Goal: Entertainment & Leisure: Browse casually

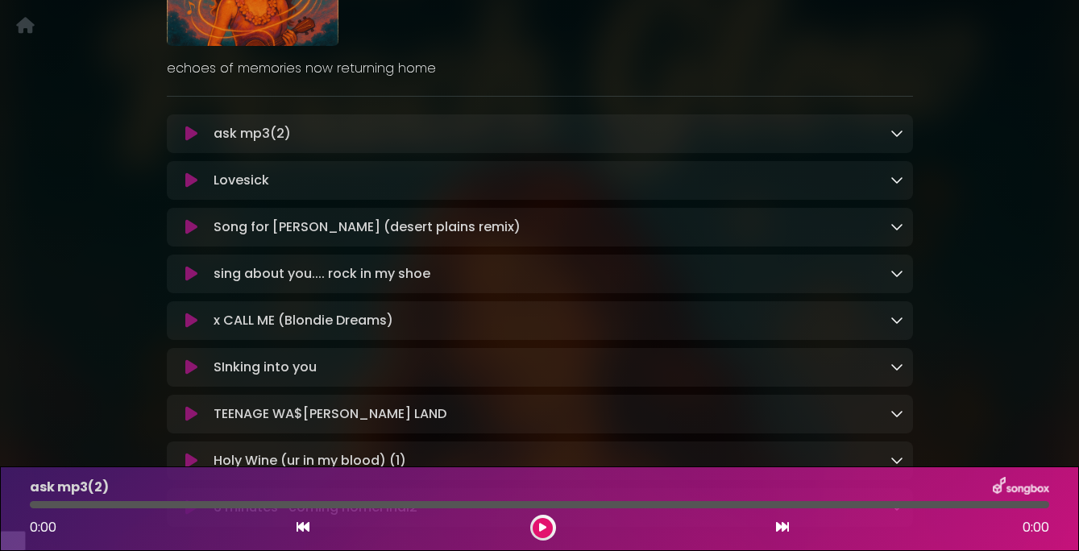
scroll to position [215, 0]
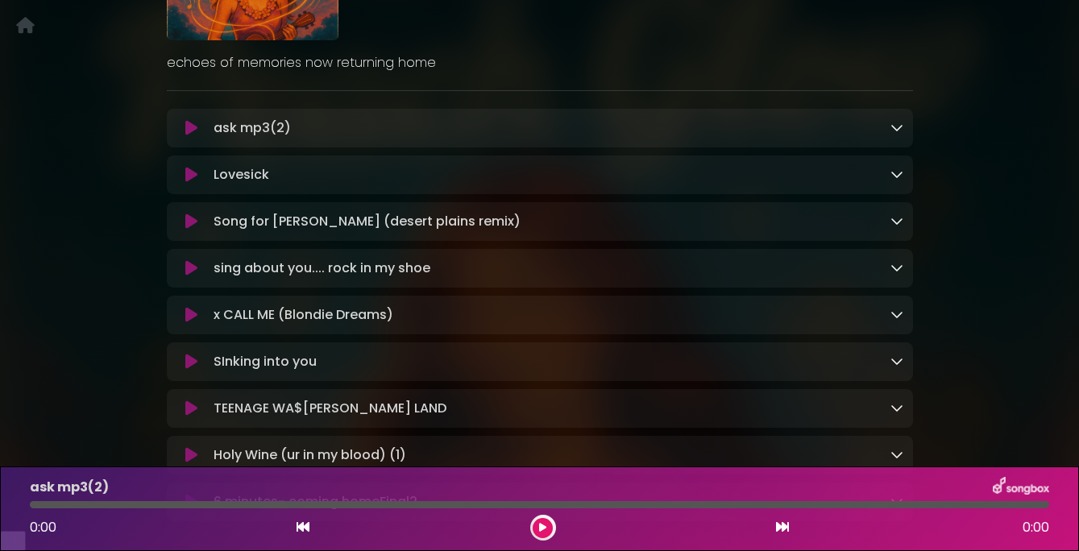
click at [191, 230] on icon at bounding box center [191, 222] width 12 height 16
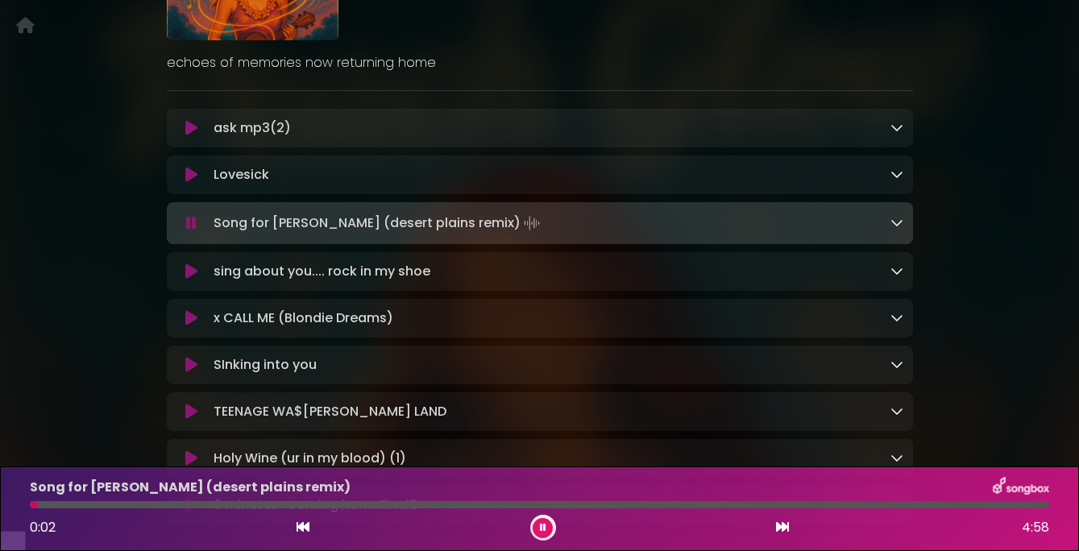
click at [189, 231] on icon at bounding box center [191, 223] width 10 height 16
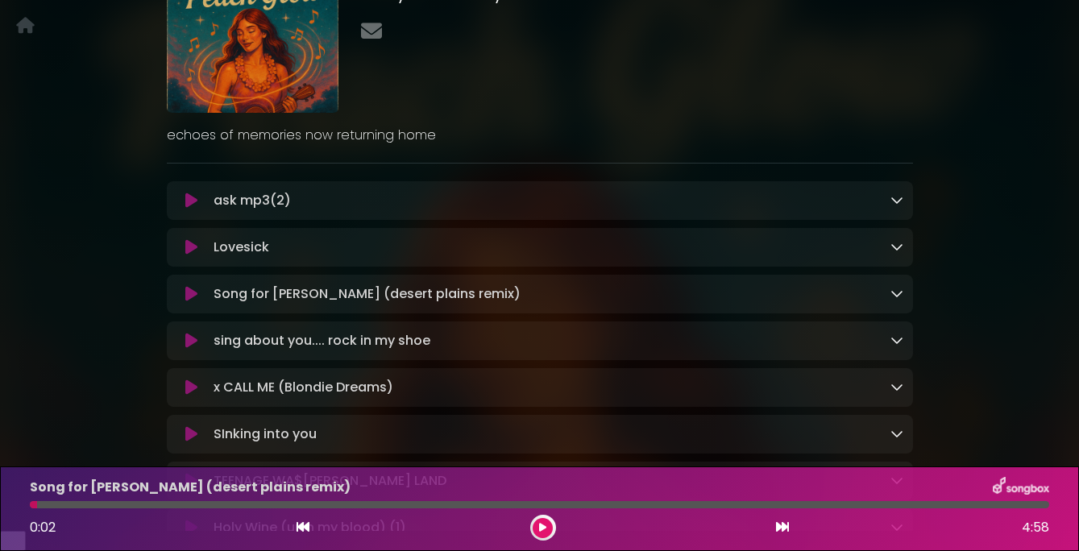
scroll to position [23, 0]
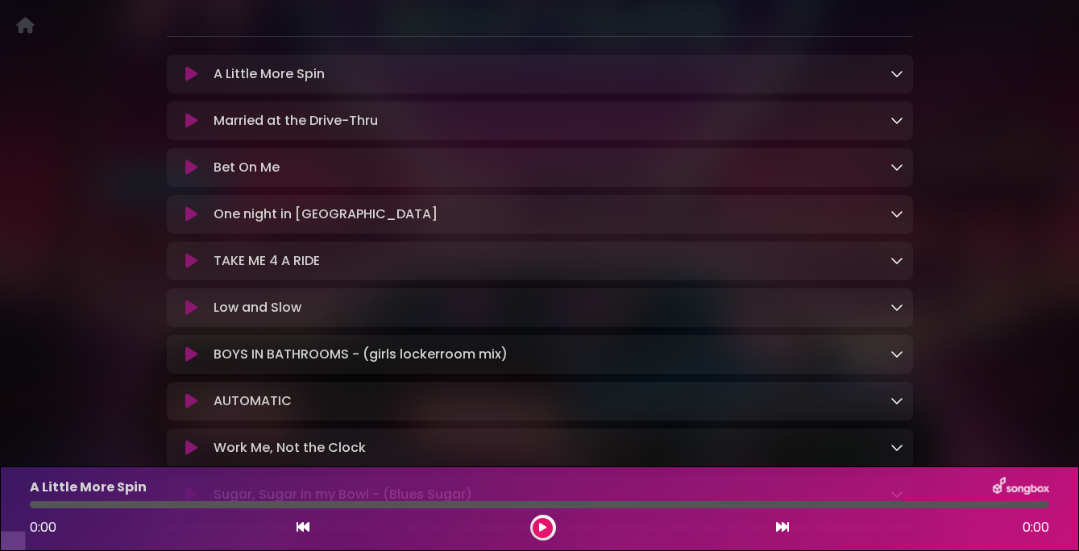
scroll to position [275, 0]
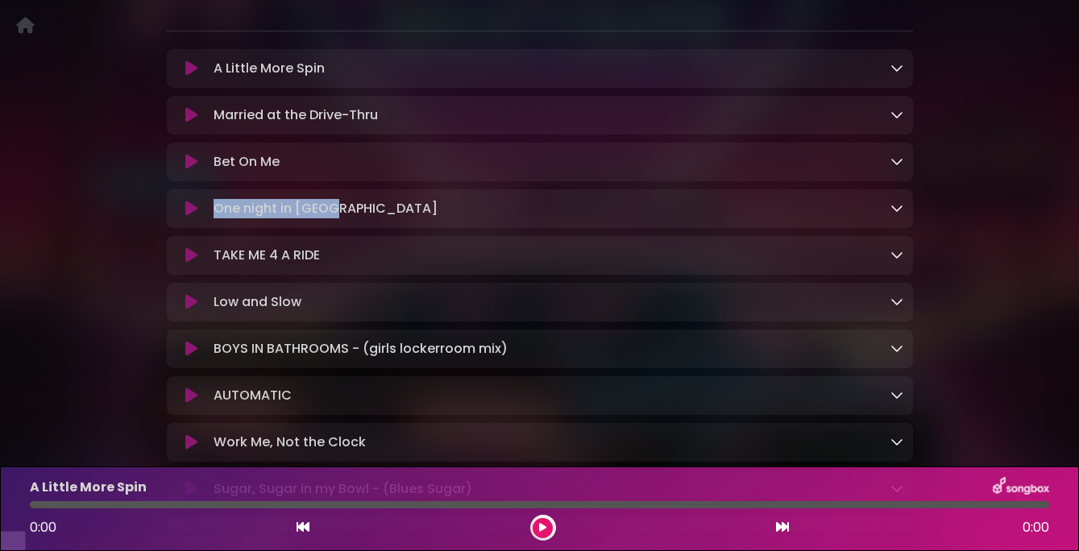
copy div "One night in Vegas"
drag, startPoint x: 347, startPoint y: 234, endPoint x: 205, endPoint y: 233, distance: 141.0
click at [205, 218] on div "One night in Vegas Loading Track..." at bounding box center [539, 208] width 727 height 19
drag, startPoint x: 334, startPoint y: 279, endPoint x: 208, endPoint y: 281, distance: 125.7
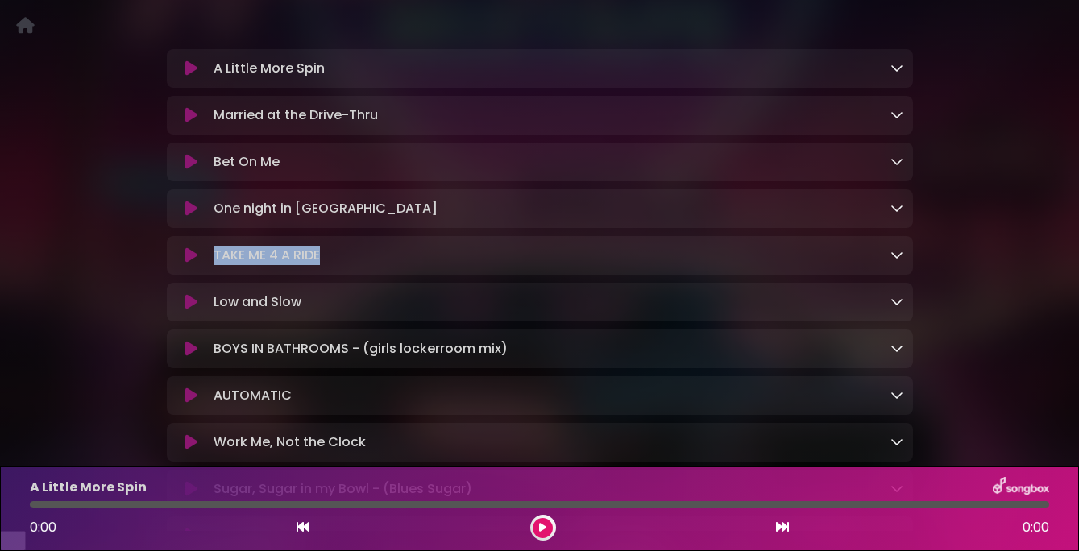
click at [208, 265] on div "TAKE ME 4 A RIDE Loading Track..." at bounding box center [555, 255] width 696 height 19
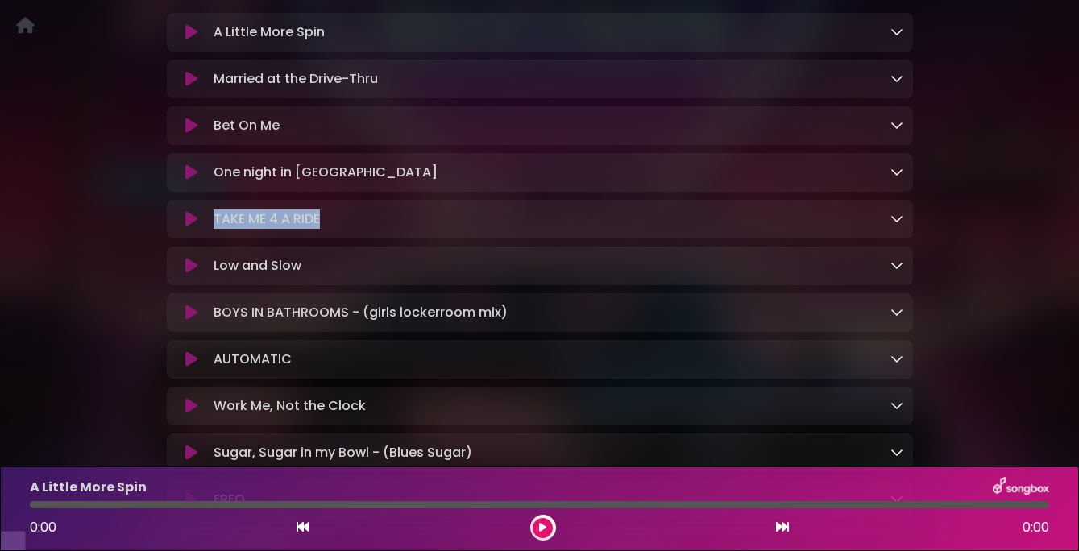
scroll to position [318, 0]
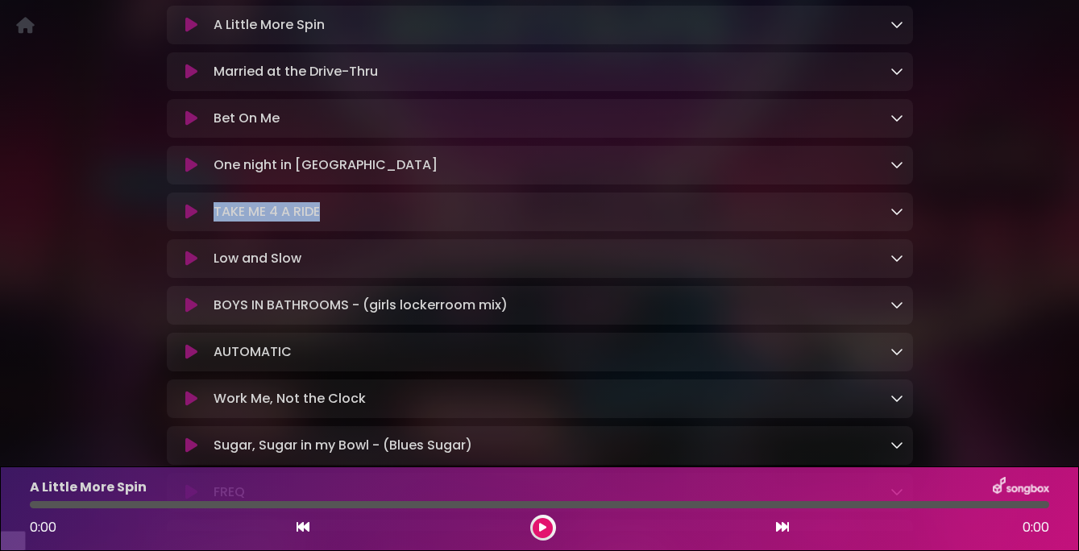
click at [451, 222] on div "TAKE ME 4 A RIDE Loading Track..." at bounding box center [555, 211] width 696 height 19
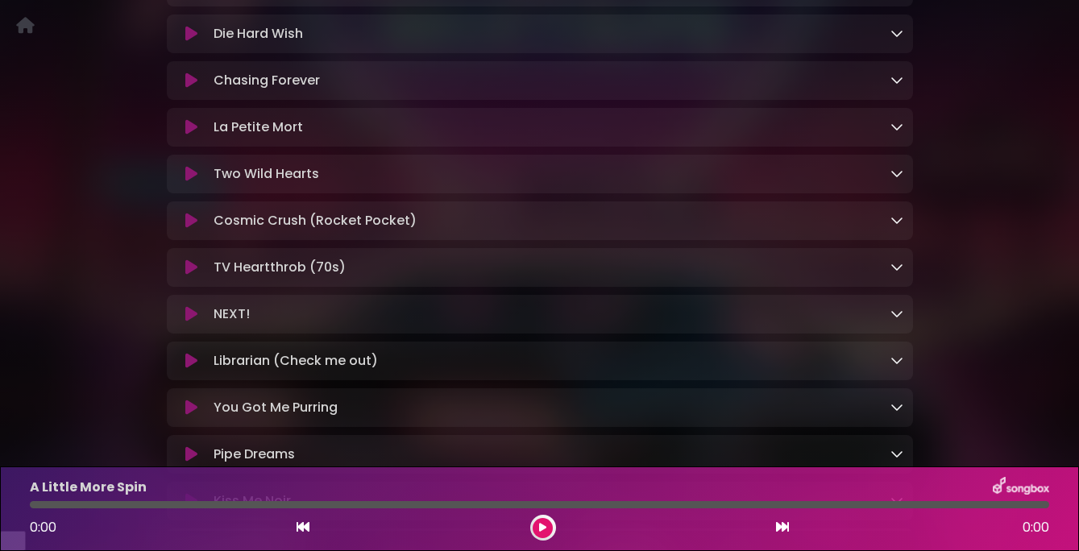
scroll to position [1150, 0]
copy div "La Petite Mort"
drag, startPoint x: 314, startPoint y: 155, endPoint x: 205, endPoint y: 157, distance: 108.8
click at [205, 138] on div "La Petite Mort Loading Track..." at bounding box center [539, 127] width 727 height 19
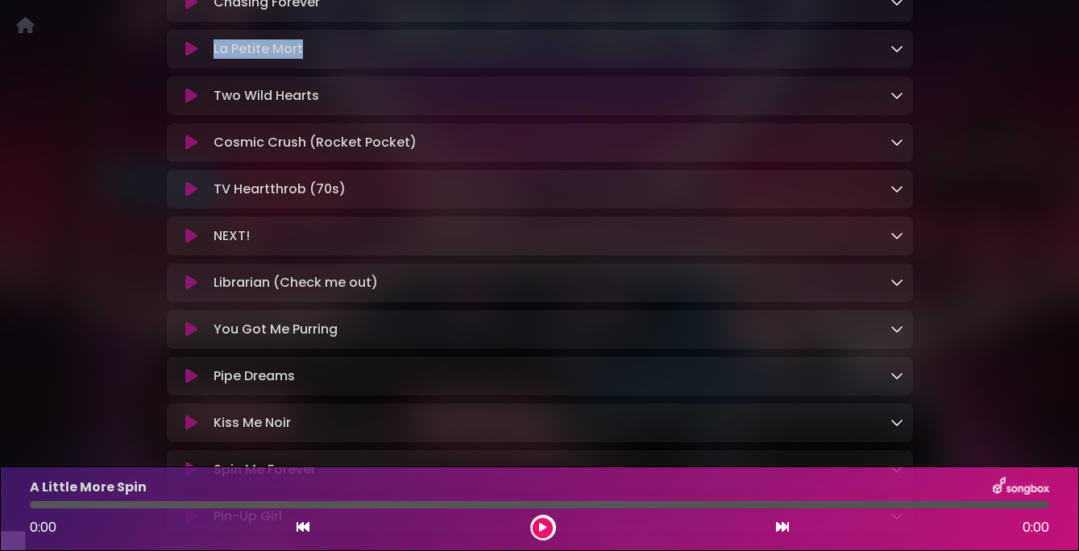
scroll to position [1236, 0]
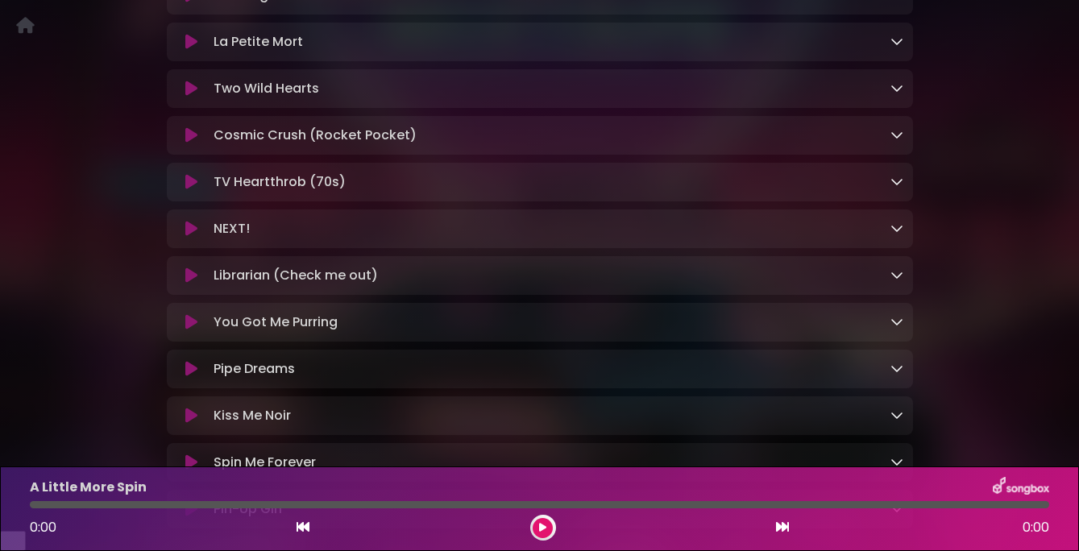
click at [99, 326] on div "Wild Hearts Mixtape 4 U Candy Music Library" at bounding box center [540, 266] width 919 height 2916
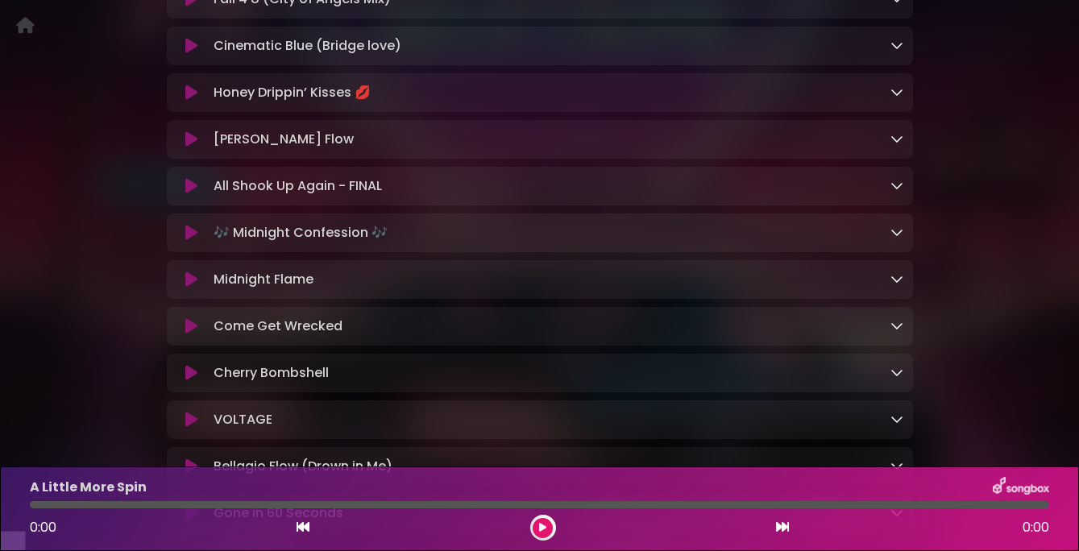
scroll to position [1878, 0]
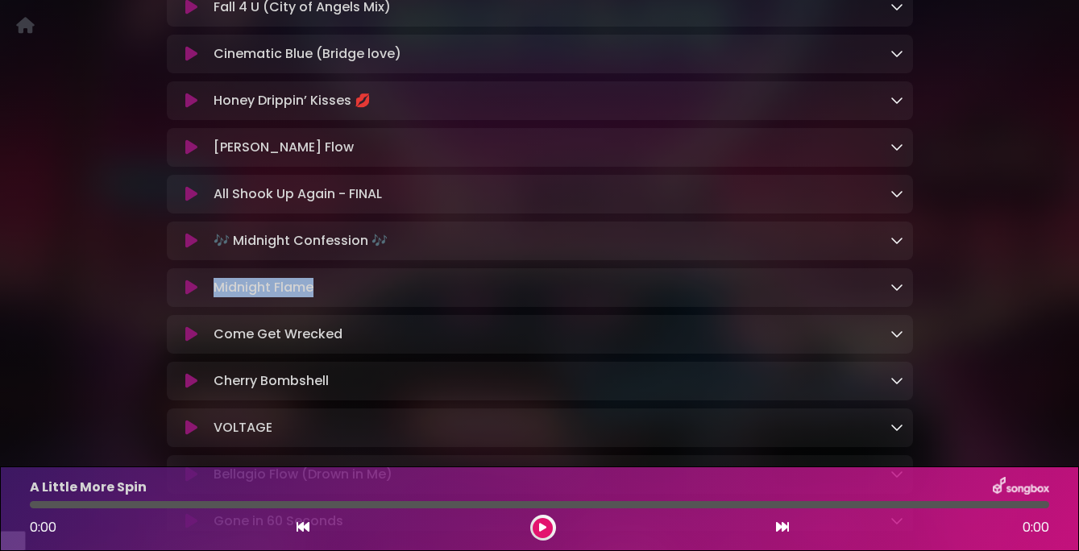
copy p "Midnight Flame"
drag, startPoint x: 322, startPoint y: 329, endPoint x: 208, endPoint y: 326, distance: 114.5
click at [208, 297] on div "Midnight Flame Loading Track..." at bounding box center [555, 287] width 696 height 19
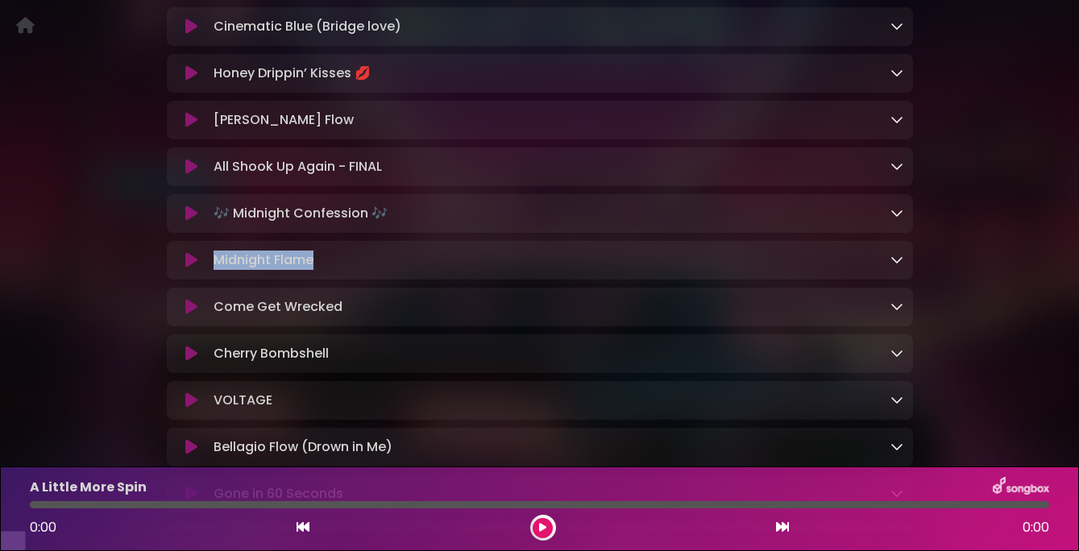
scroll to position [1926, 0]
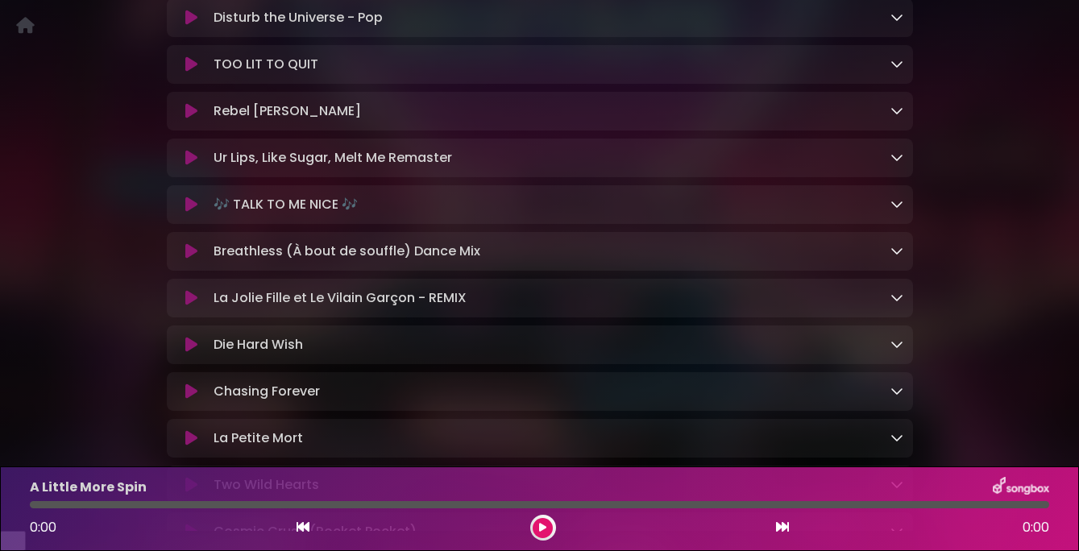
scroll to position [841, 0]
click at [189, 164] on icon at bounding box center [191, 156] width 12 height 16
click at [188, 164] on icon at bounding box center [191, 156] width 12 height 16
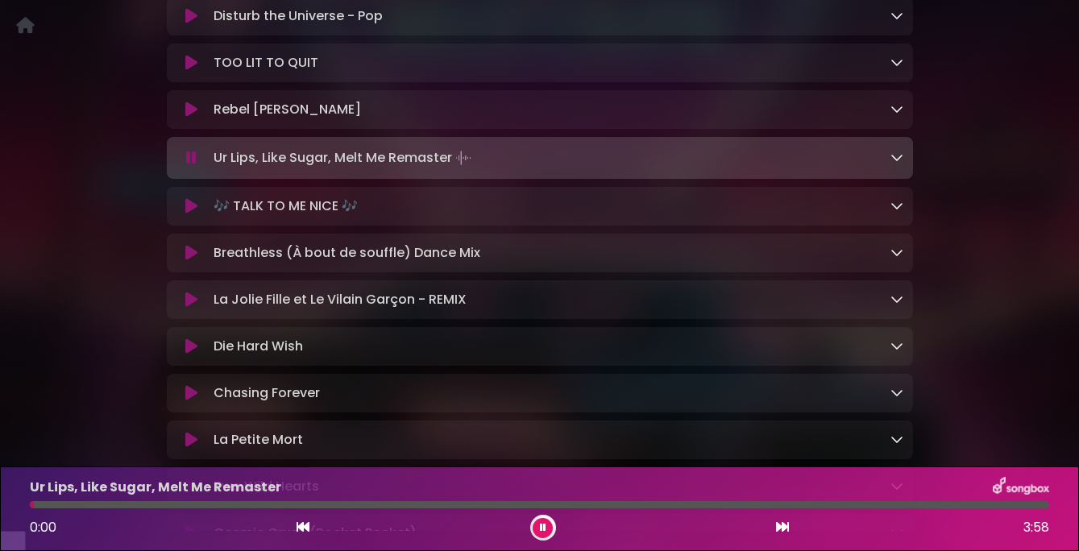
click at [190, 166] on icon at bounding box center [191, 158] width 10 height 16
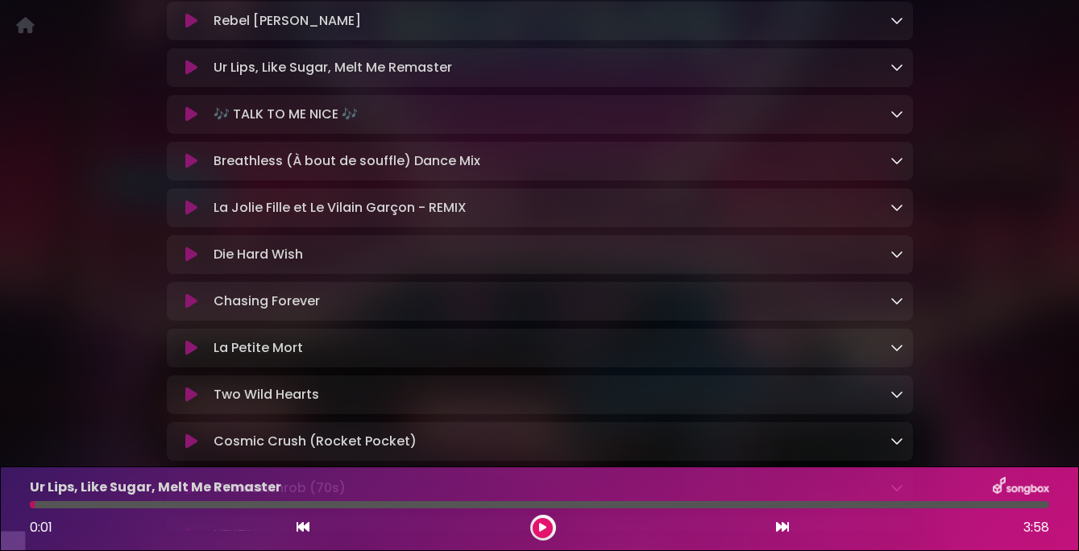
scroll to position [1008, 0]
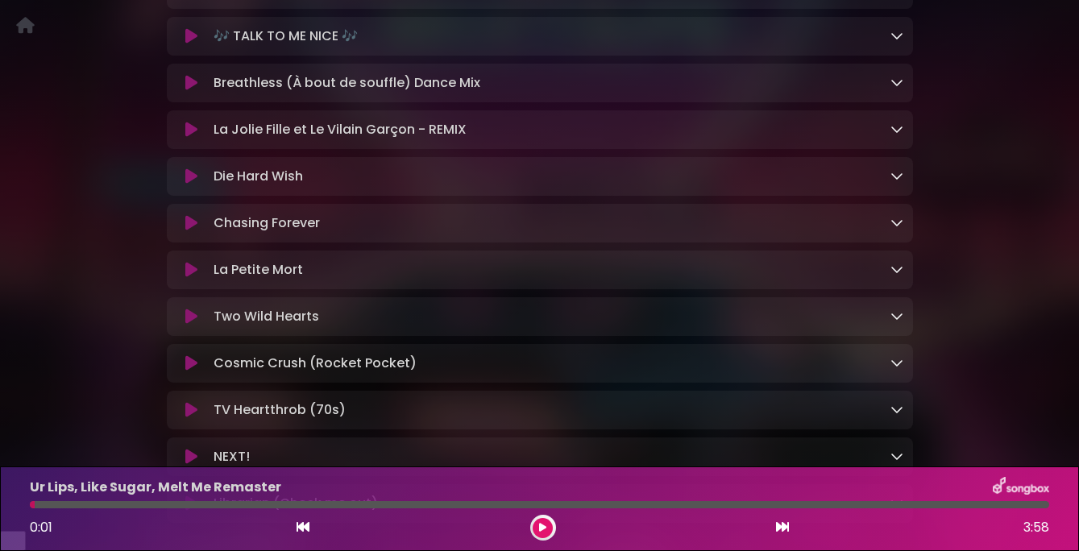
click at [190, 185] on icon at bounding box center [191, 176] width 12 height 16
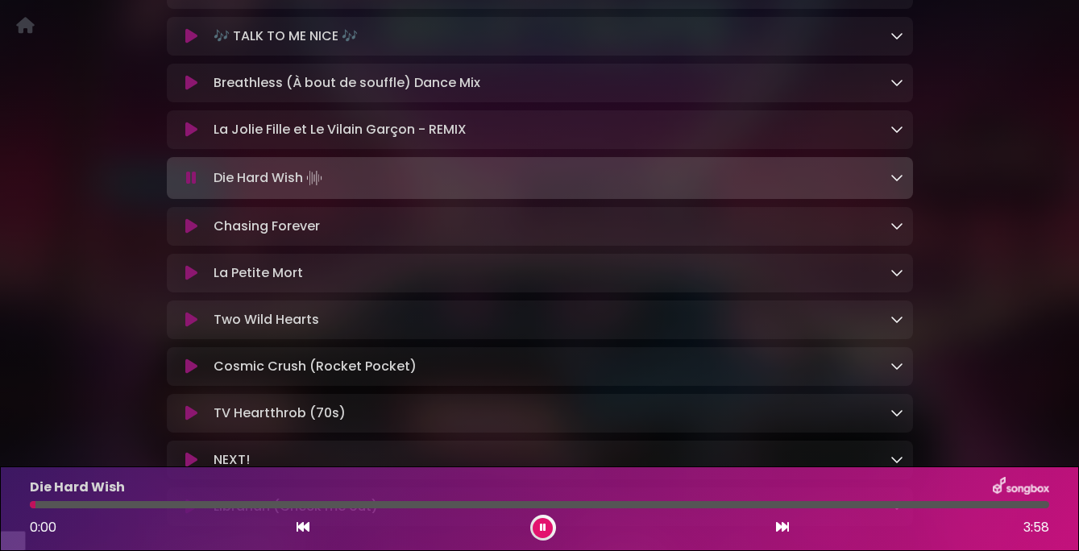
click at [190, 186] on icon at bounding box center [191, 178] width 10 height 16
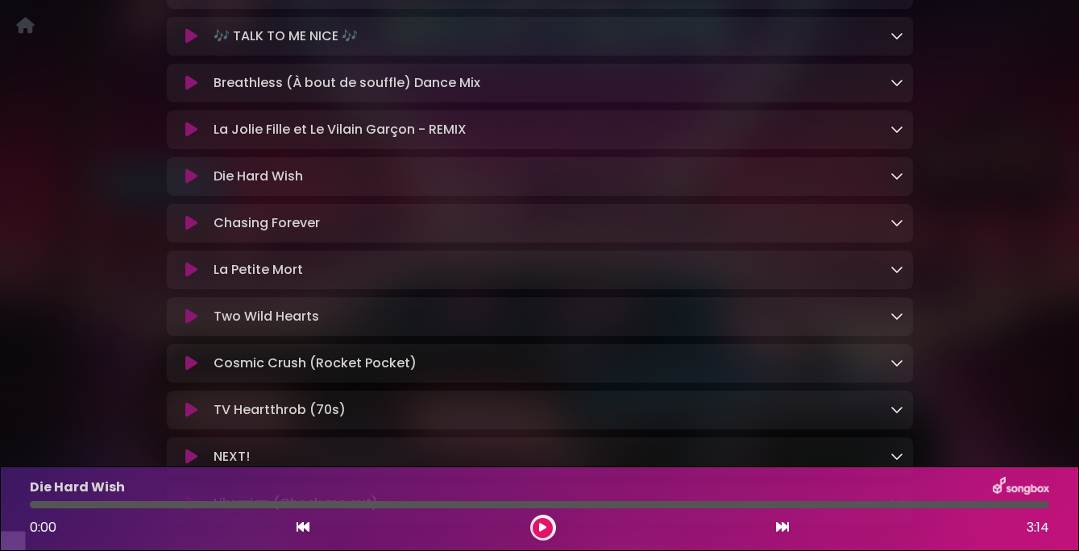
click at [190, 185] on icon at bounding box center [191, 176] width 12 height 16
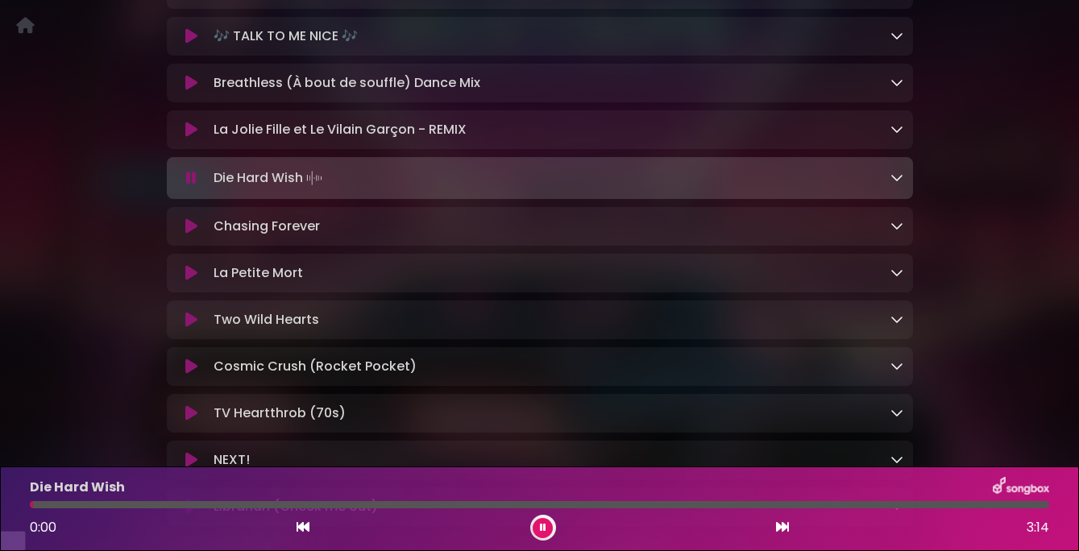
click at [190, 186] on icon at bounding box center [191, 178] width 10 height 16
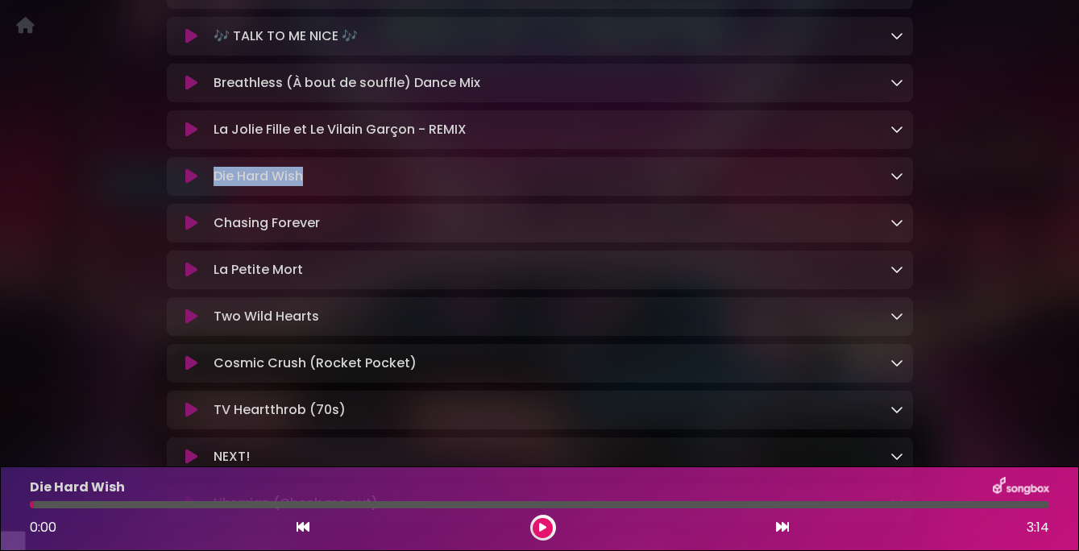
copy p "Die Hard Wish"
drag, startPoint x: 311, startPoint y: 198, endPoint x: 208, endPoint y: 203, distance: 103.3
click at [208, 186] on div "Die Hard Wish Loading Track..." at bounding box center [555, 176] width 696 height 19
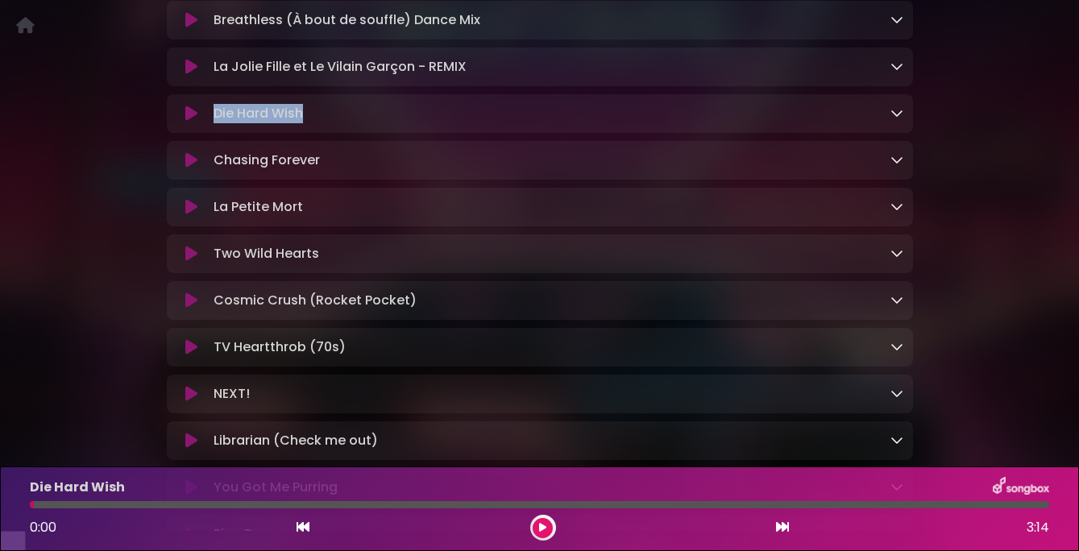
click at [189, 168] on icon at bounding box center [191, 160] width 12 height 16
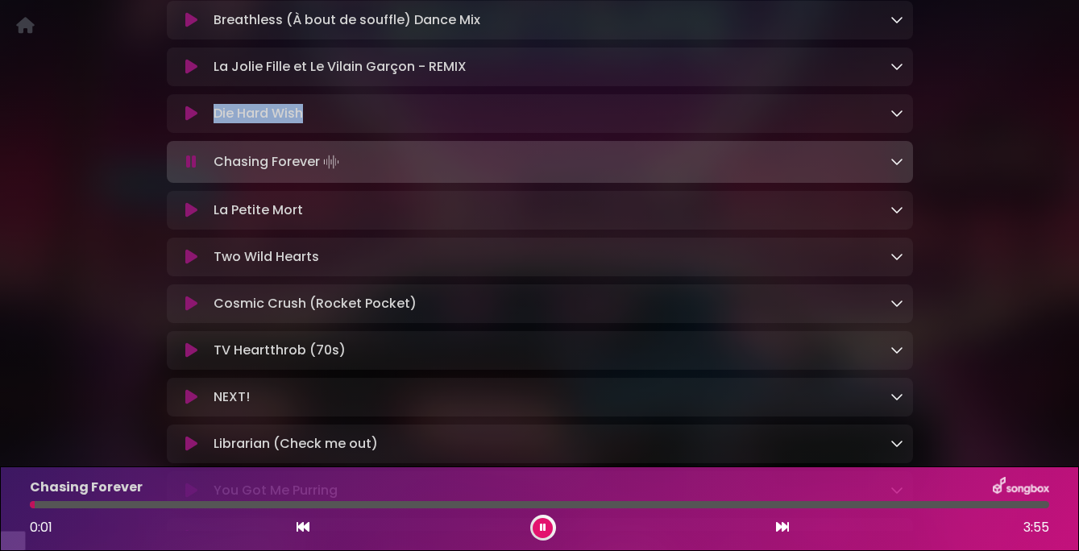
click at [189, 170] on icon at bounding box center [191, 162] width 10 height 16
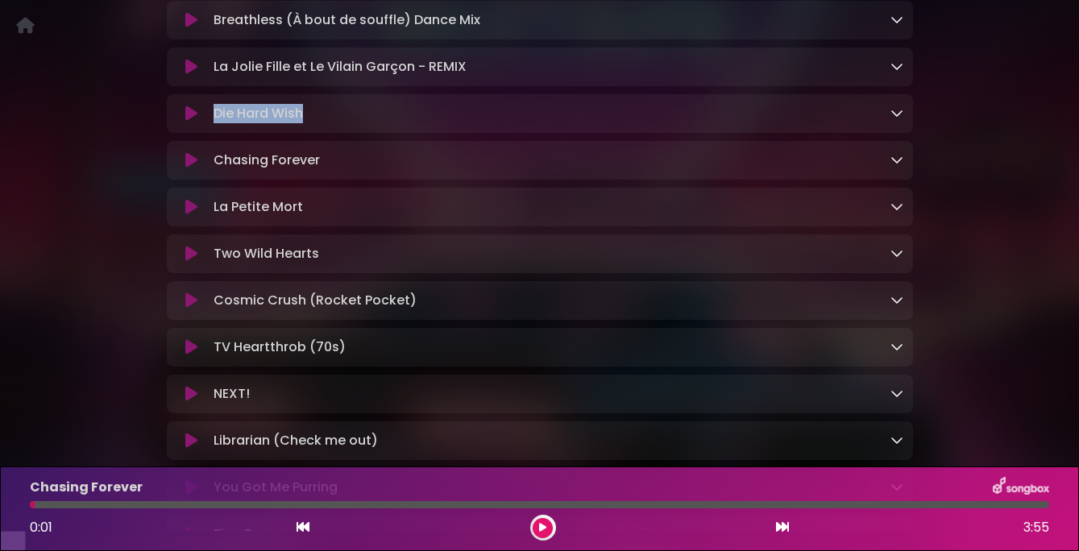
click at [190, 309] on icon at bounding box center [191, 301] width 12 height 16
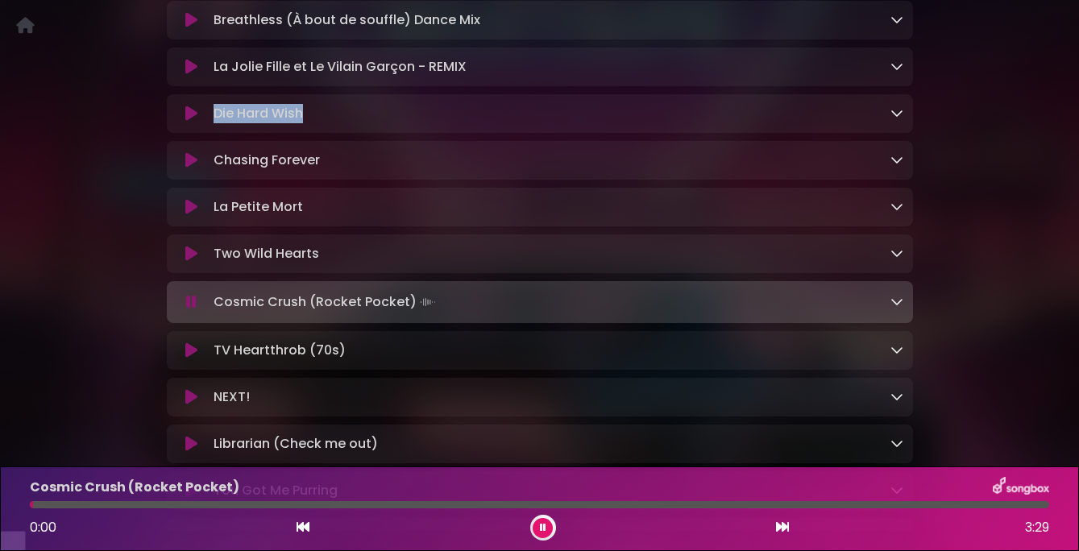
click at [190, 310] on icon at bounding box center [191, 302] width 10 height 16
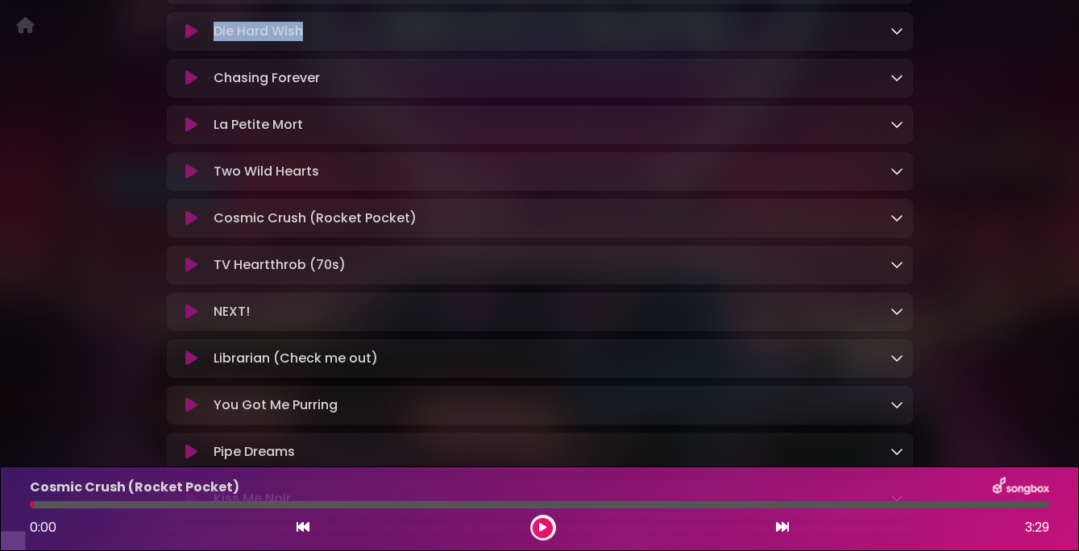
scroll to position [1170, 0]
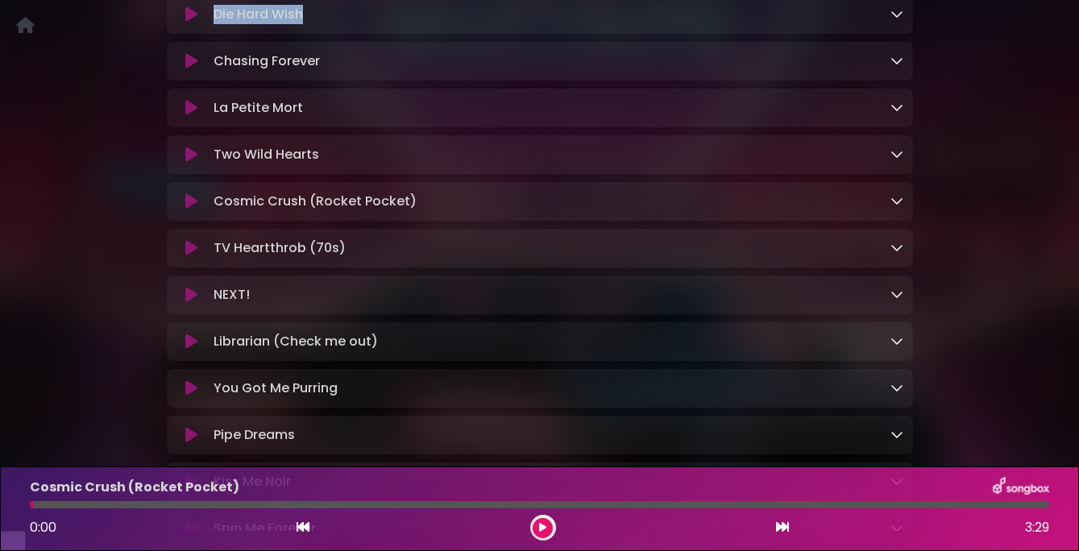
click at [190, 303] on icon at bounding box center [191, 295] width 12 height 16
click at [191, 303] on icon at bounding box center [191, 295] width 12 height 16
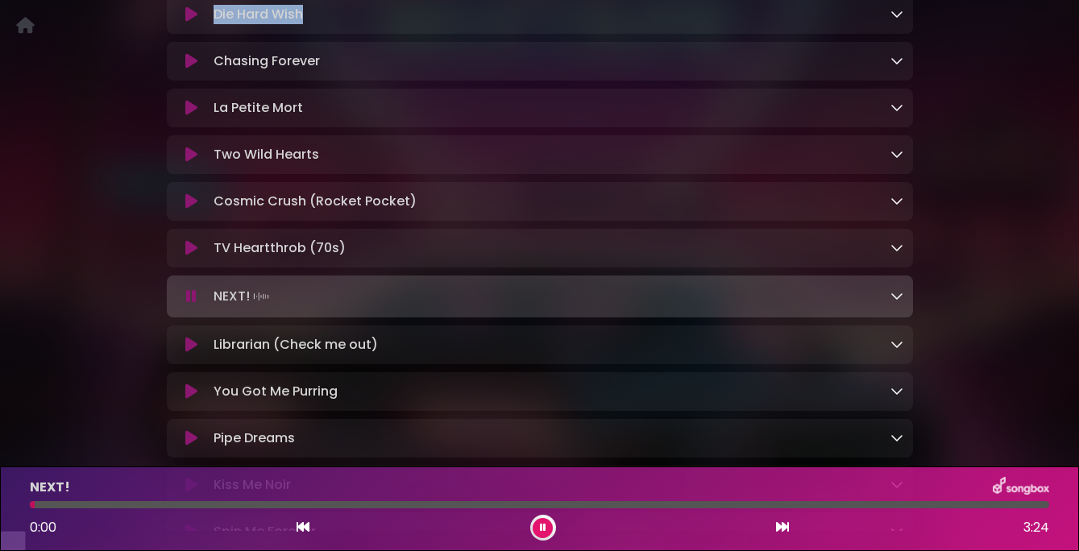
click at [191, 305] on icon at bounding box center [191, 296] width 10 height 16
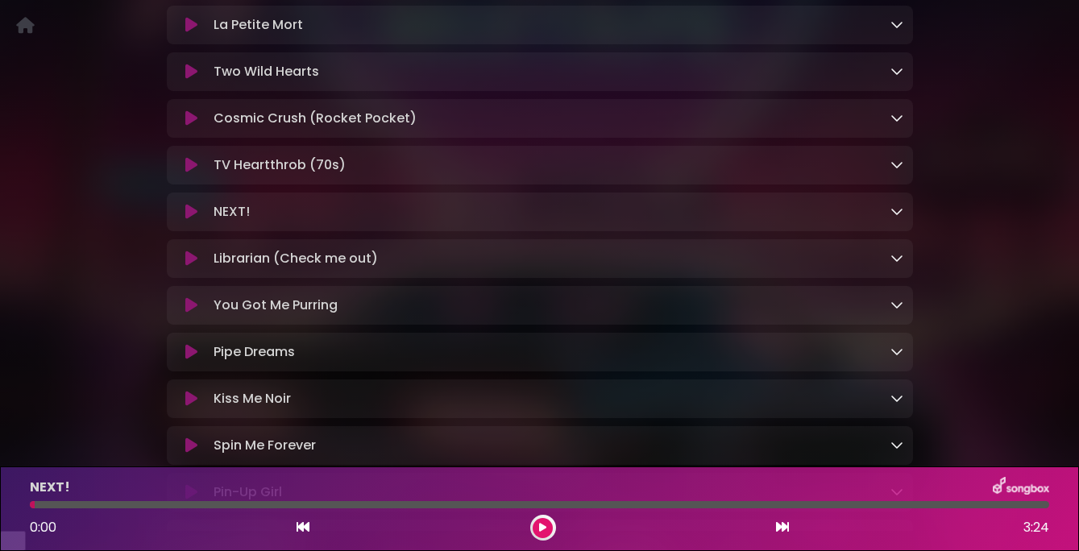
scroll to position [1255, 0]
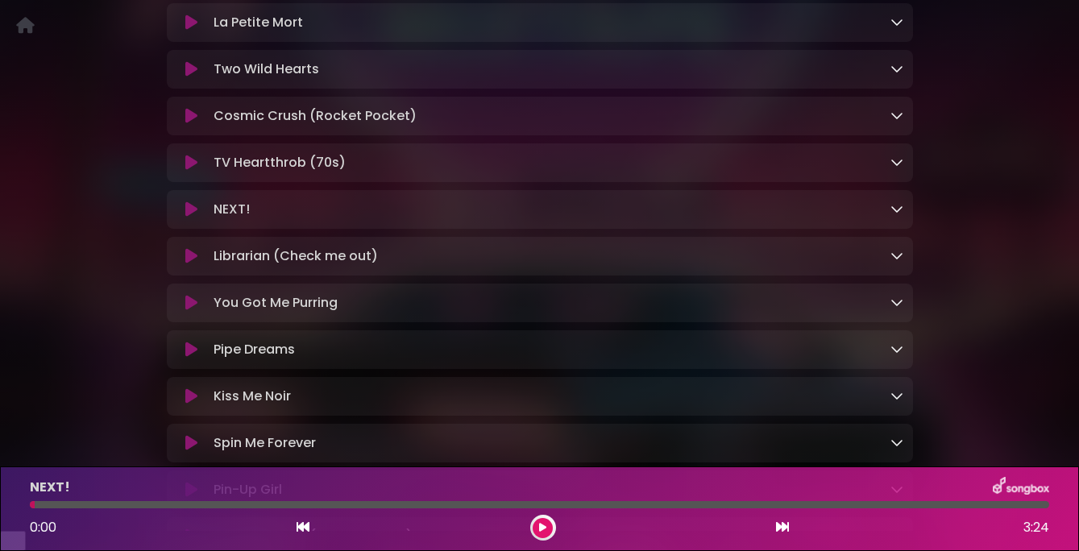
click at [192, 264] on icon at bounding box center [191, 256] width 12 height 16
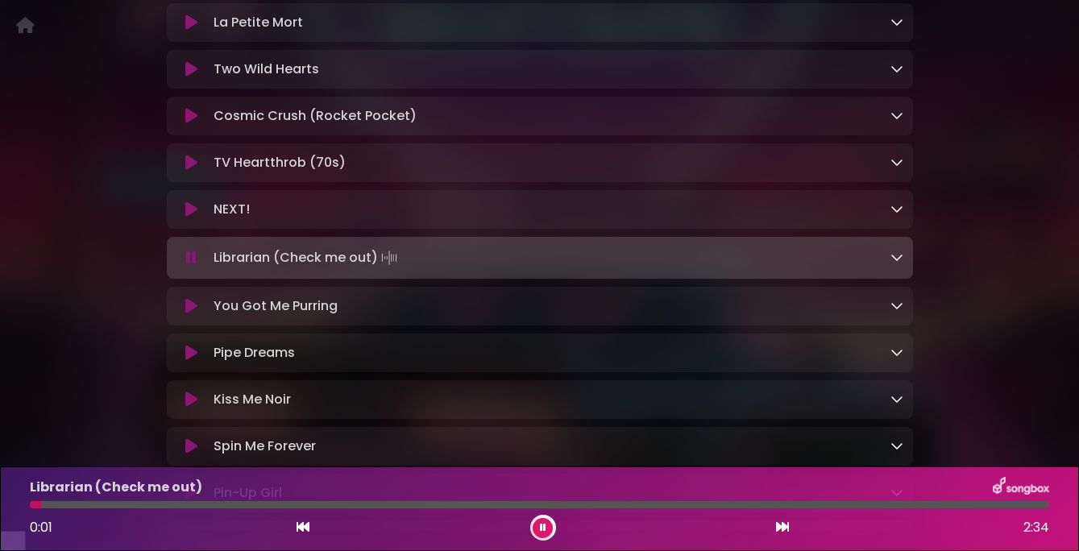
click at [192, 266] on icon at bounding box center [191, 258] width 10 height 16
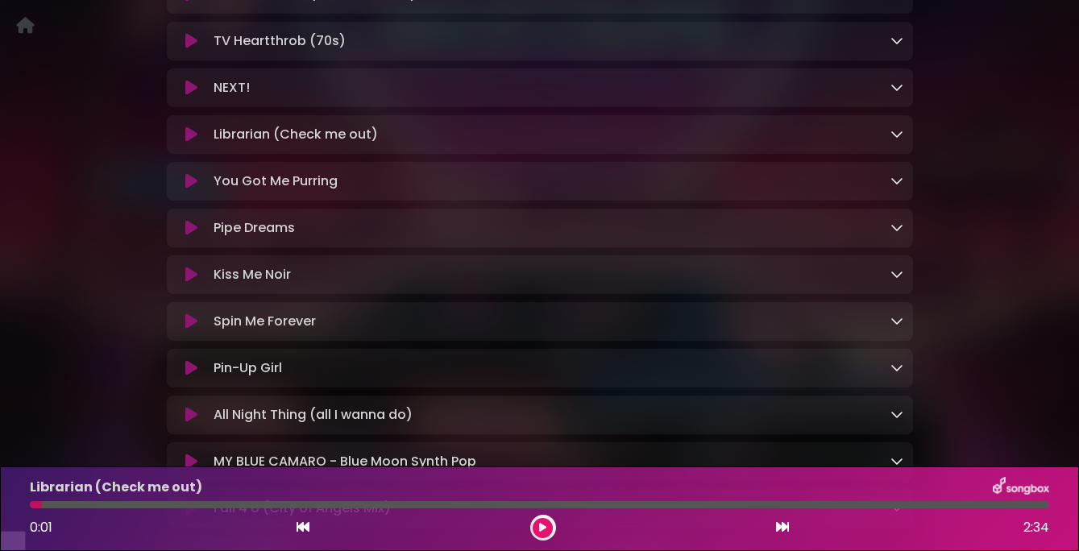
scroll to position [1392, 0]
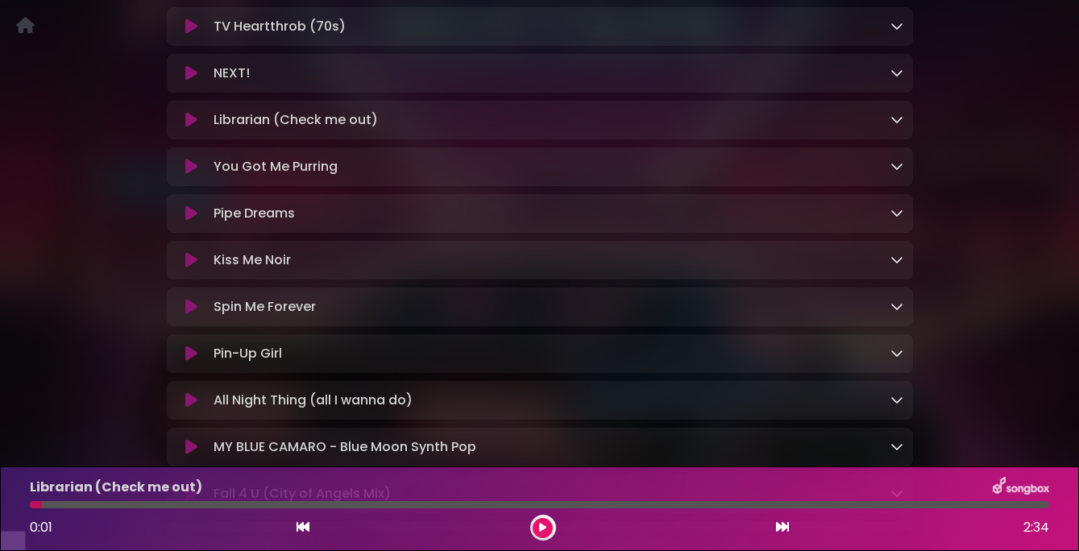
click at [192, 268] on icon at bounding box center [191, 260] width 12 height 16
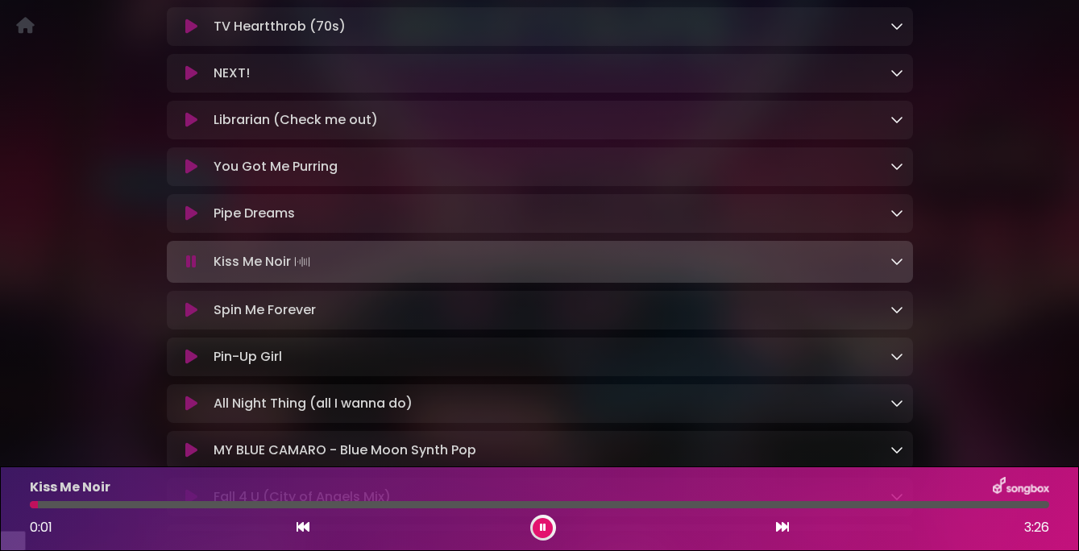
click at [186, 270] on icon at bounding box center [191, 262] width 10 height 16
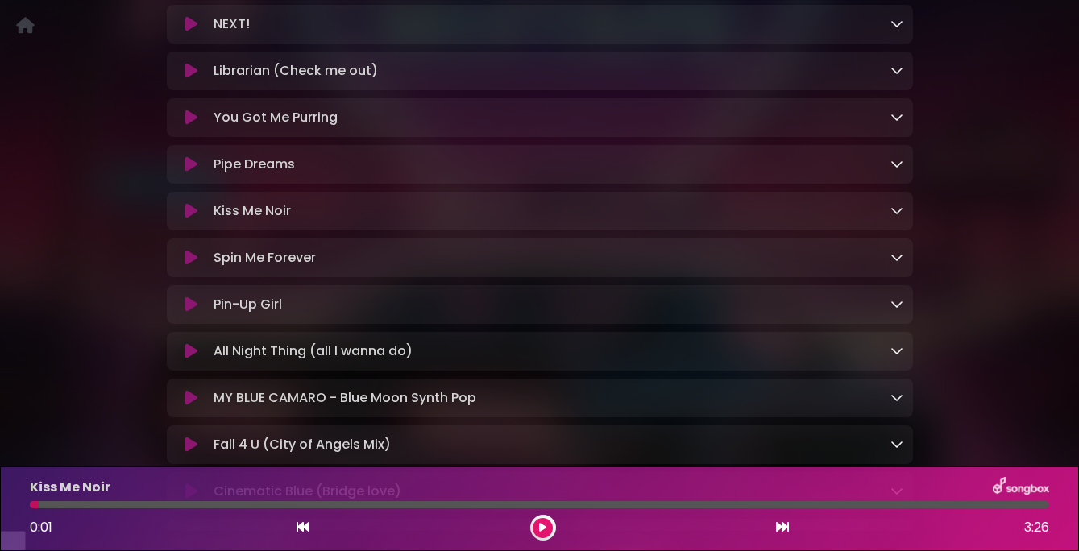
scroll to position [1442, 0]
click at [188, 265] on icon at bounding box center [191, 257] width 12 height 16
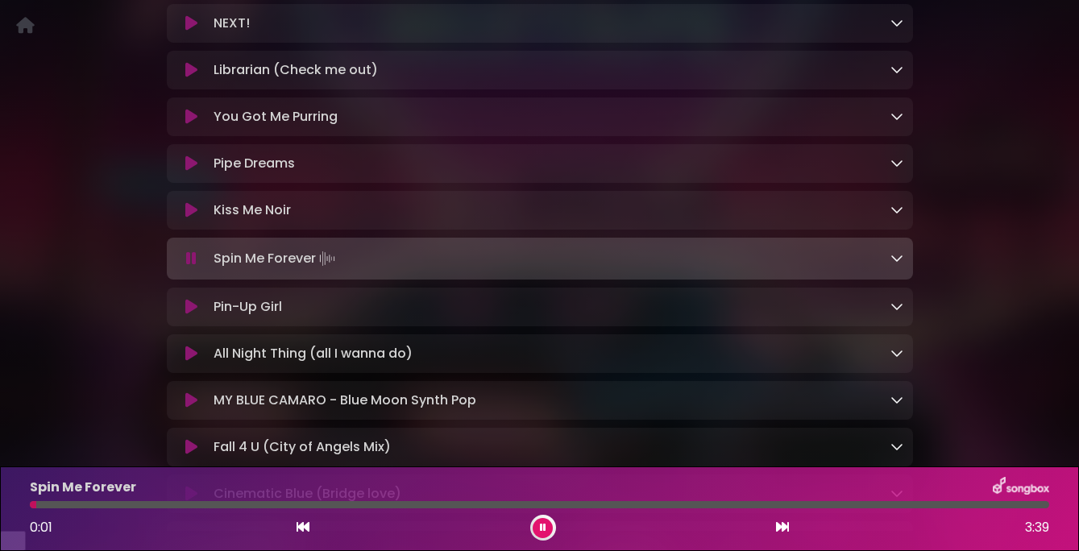
click at [192, 267] on icon at bounding box center [191, 259] width 10 height 16
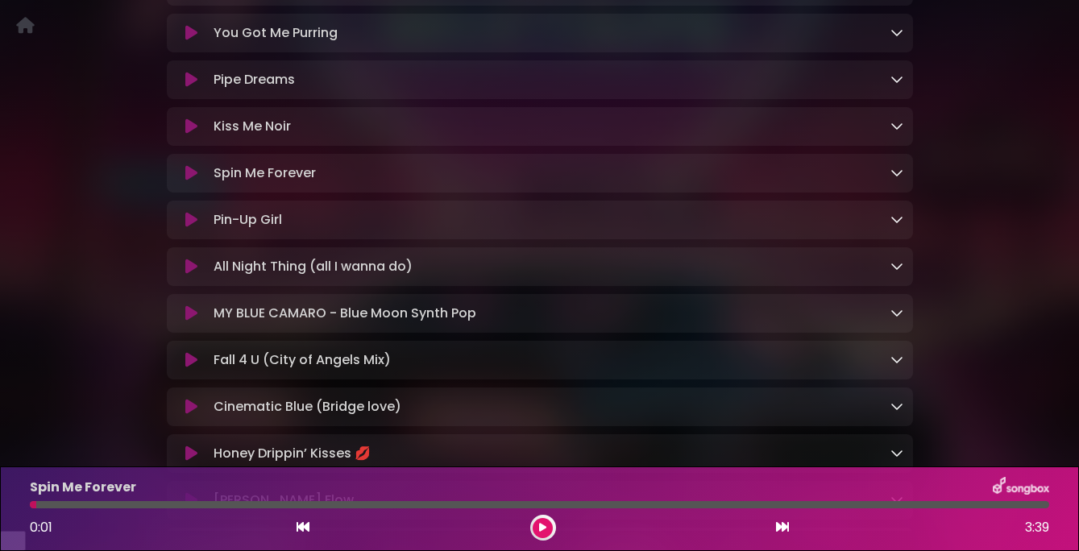
scroll to position [1528, 0]
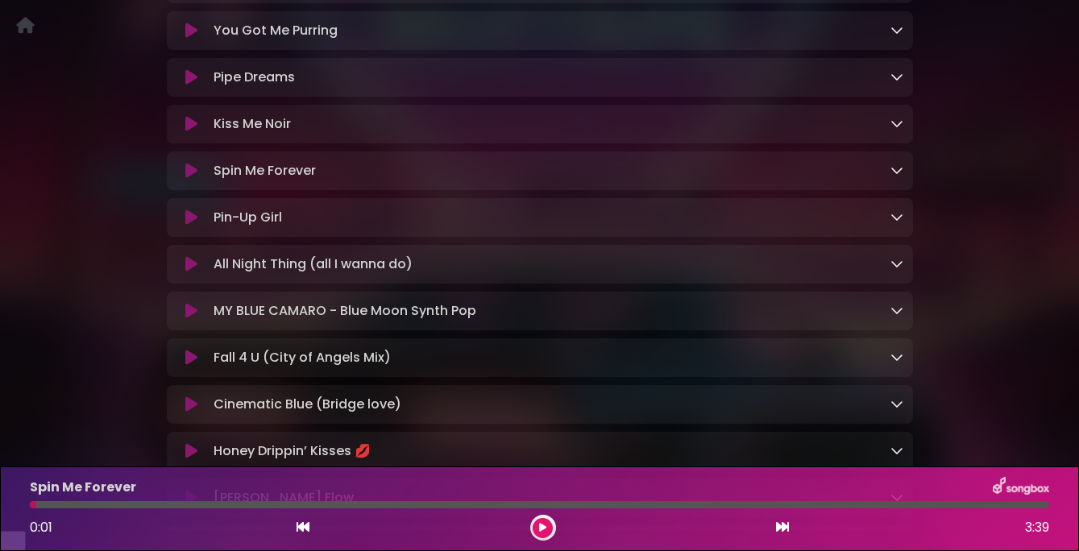
click at [191, 272] on icon at bounding box center [191, 264] width 12 height 16
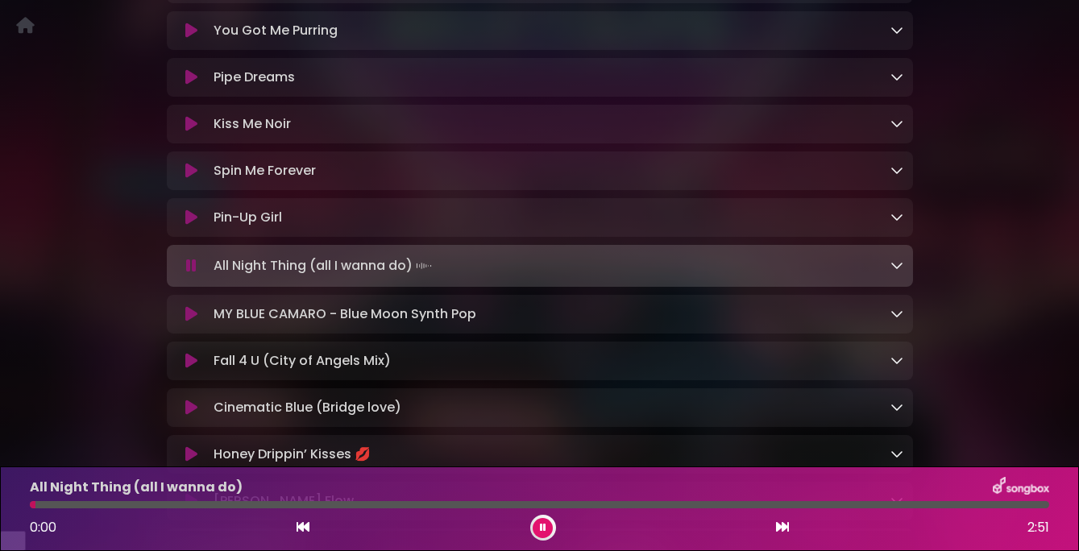
click at [191, 274] on icon at bounding box center [191, 266] width 10 height 16
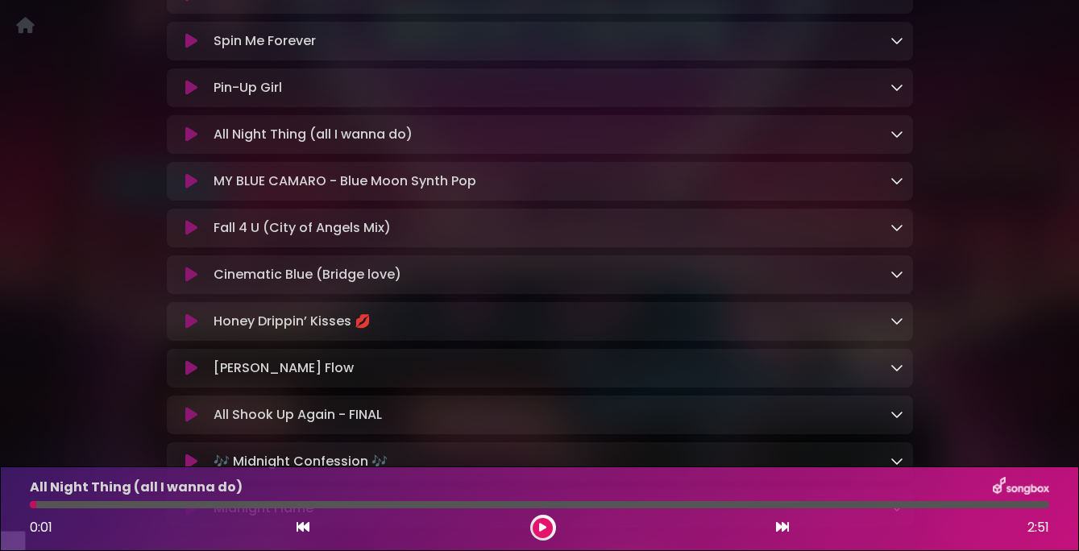
scroll to position [1659, 0]
click at [194, 281] on icon at bounding box center [191, 273] width 12 height 16
click at [192, 281] on icon at bounding box center [191, 273] width 12 height 16
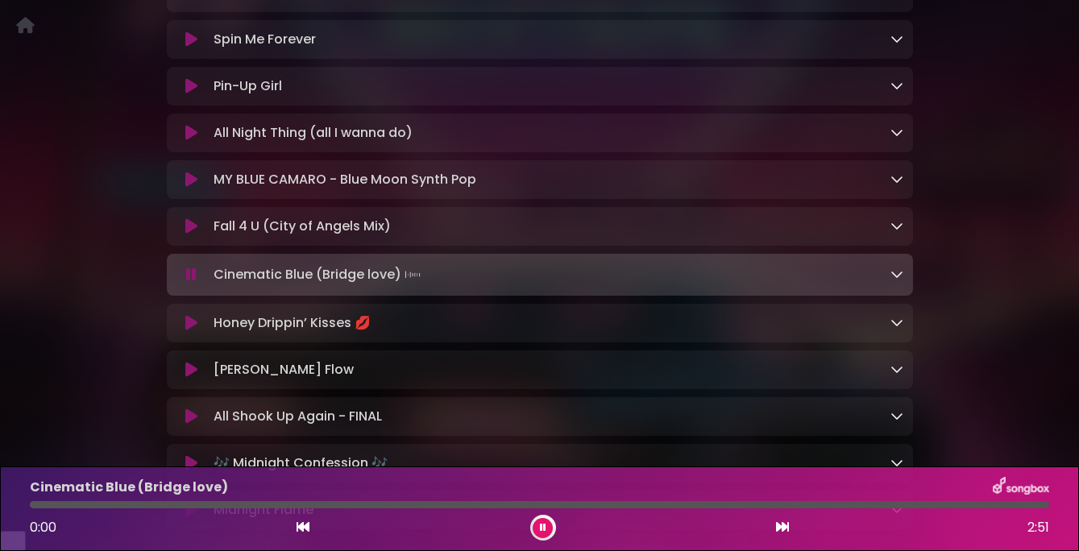
click at [192, 283] on icon at bounding box center [191, 275] width 10 height 16
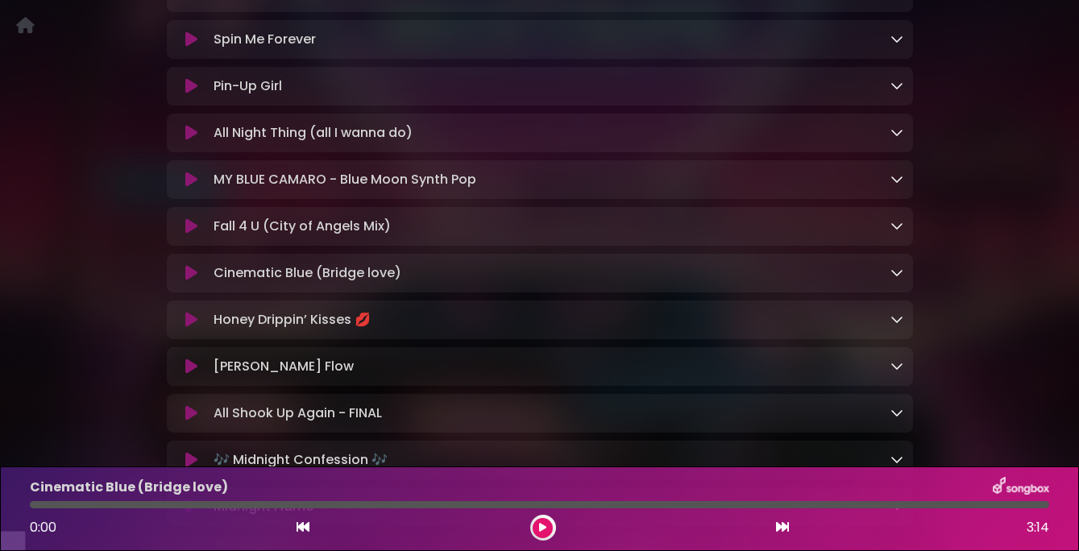
click at [192, 281] on icon at bounding box center [191, 273] width 12 height 16
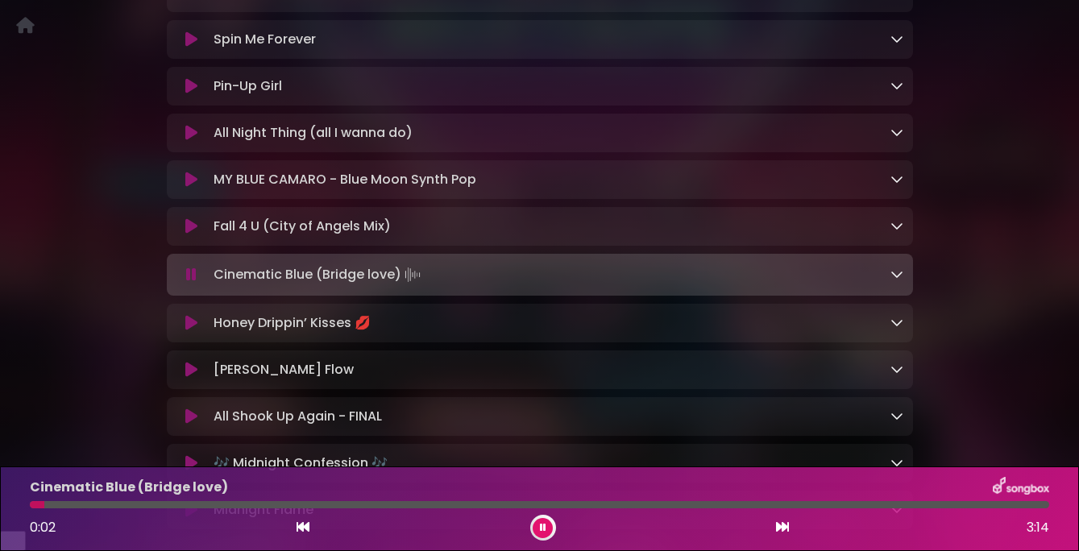
click at [189, 283] on icon at bounding box center [191, 275] width 10 height 16
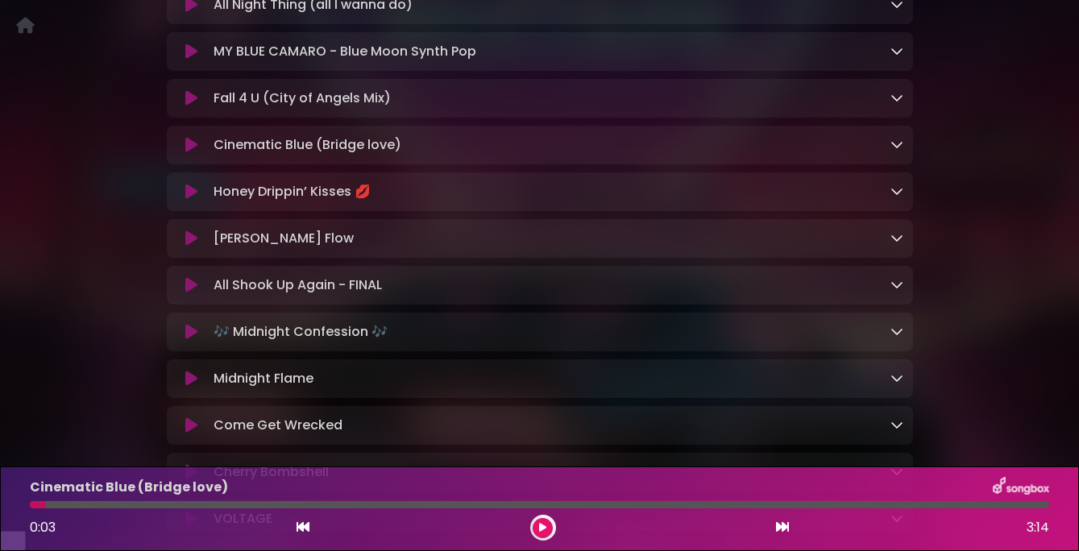
scroll to position [1788, 0]
click at [189, 199] on icon at bounding box center [191, 191] width 12 height 16
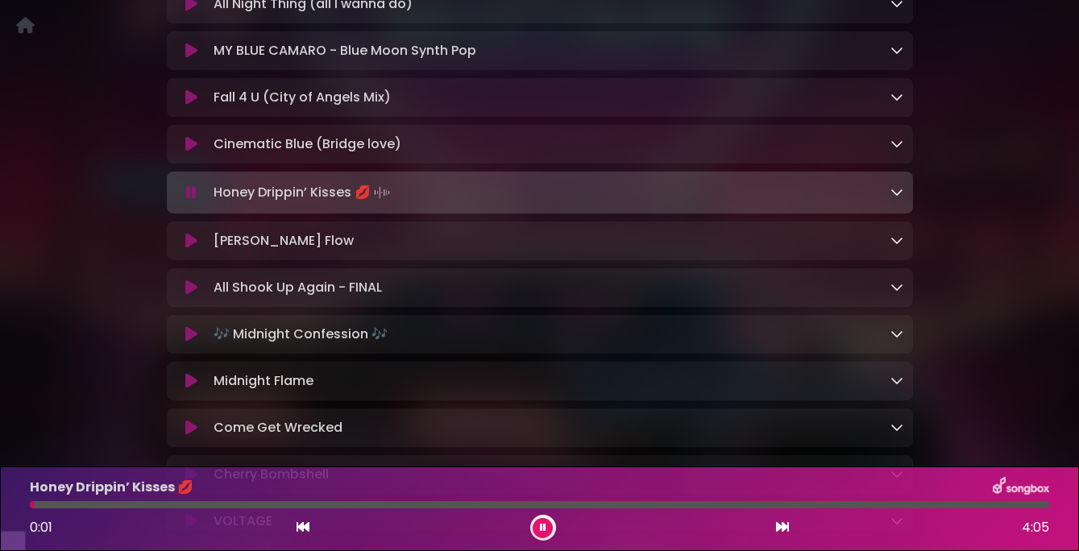
click at [189, 201] on icon at bounding box center [191, 193] width 10 height 16
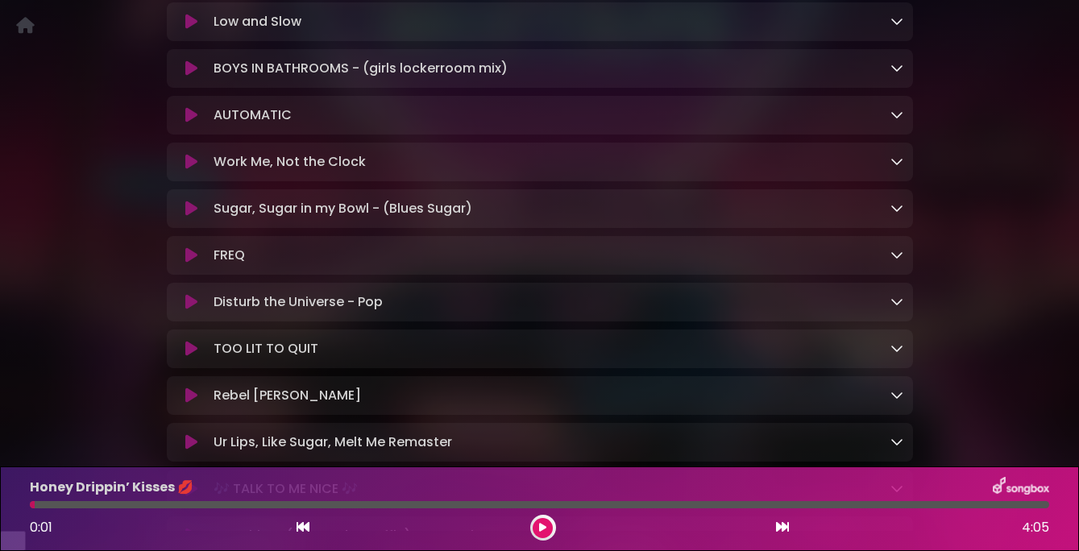
scroll to position [518, 0]
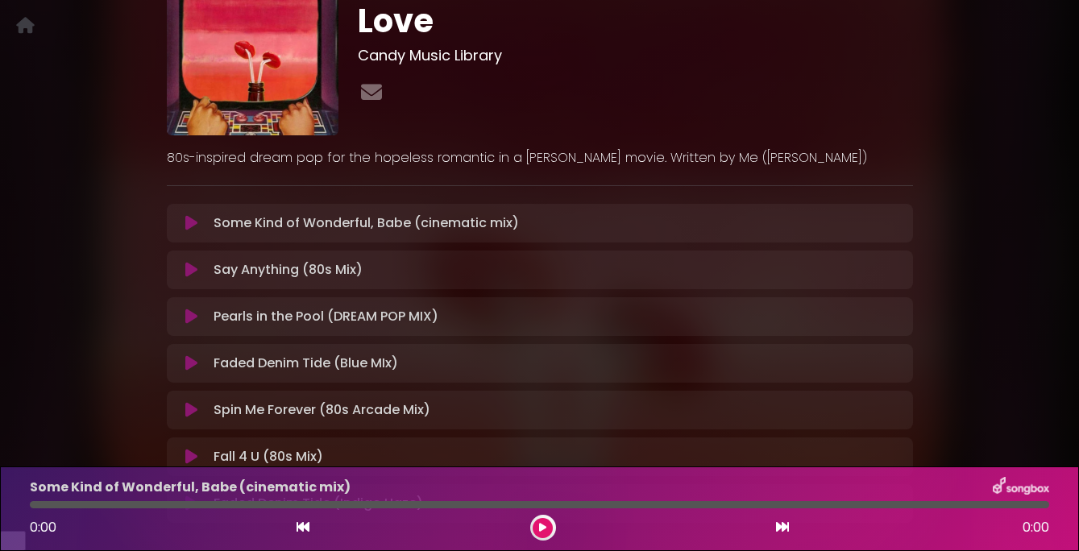
scroll to position [351, 0]
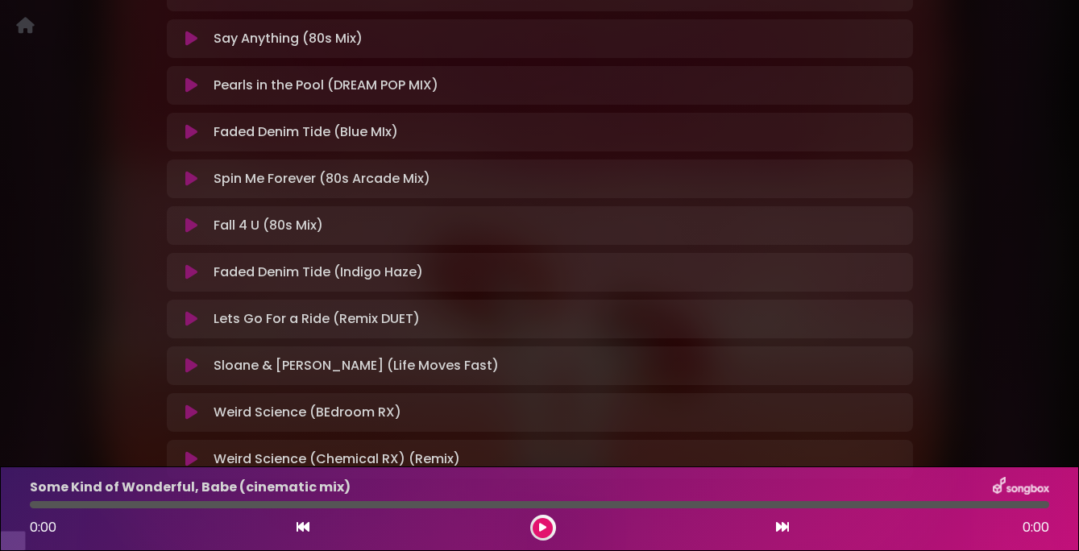
click at [189, 140] on icon at bounding box center [191, 132] width 12 height 16
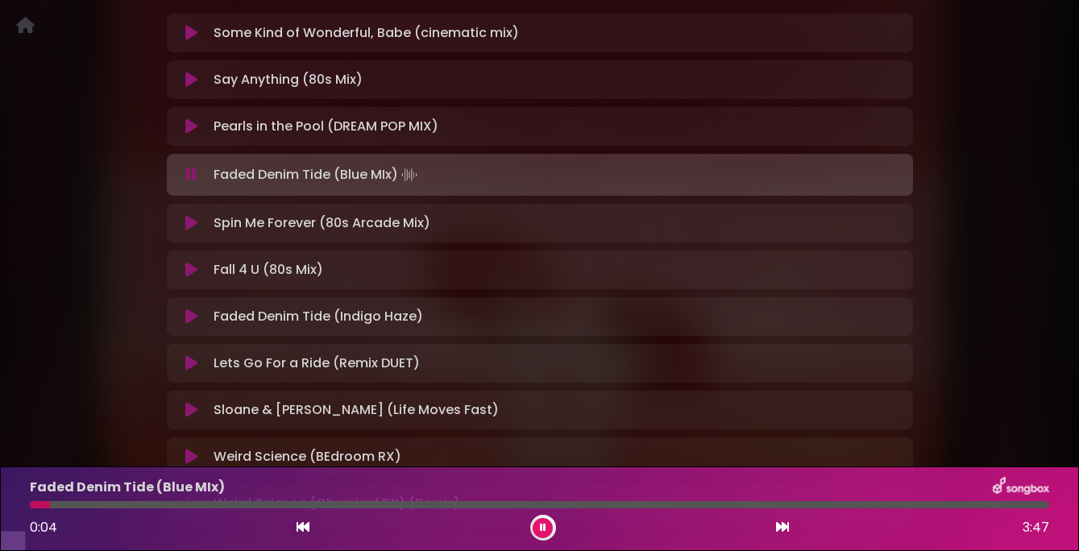
scroll to position [317, 0]
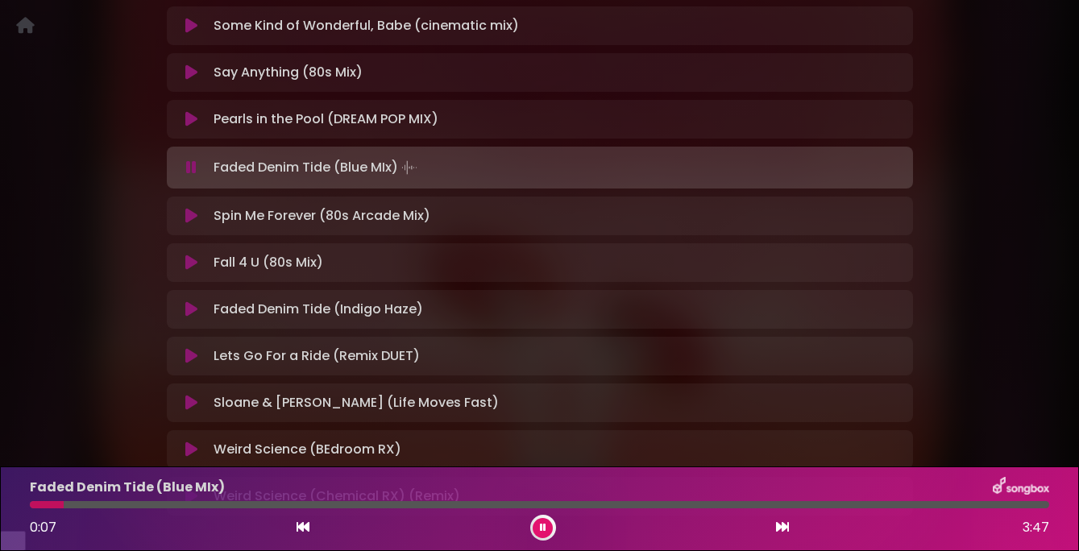
click at [156, 505] on div at bounding box center [539, 504] width 1019 height 7
click at [188, 317] on icon at bounding box center [191, 309] width 12 height 16
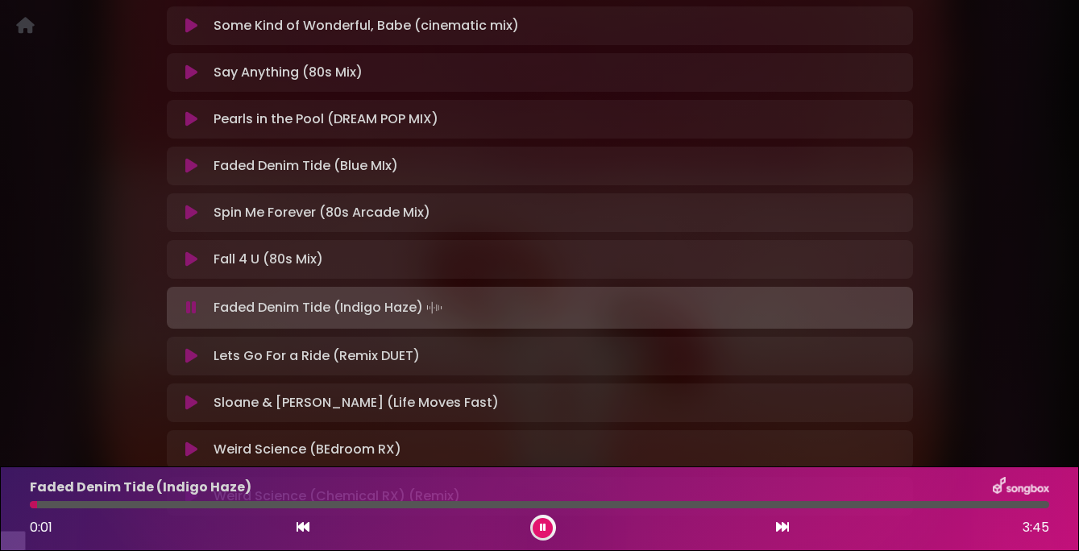
click at [115, 503] on div at bounding box center [539, 504] width 1019 height 7
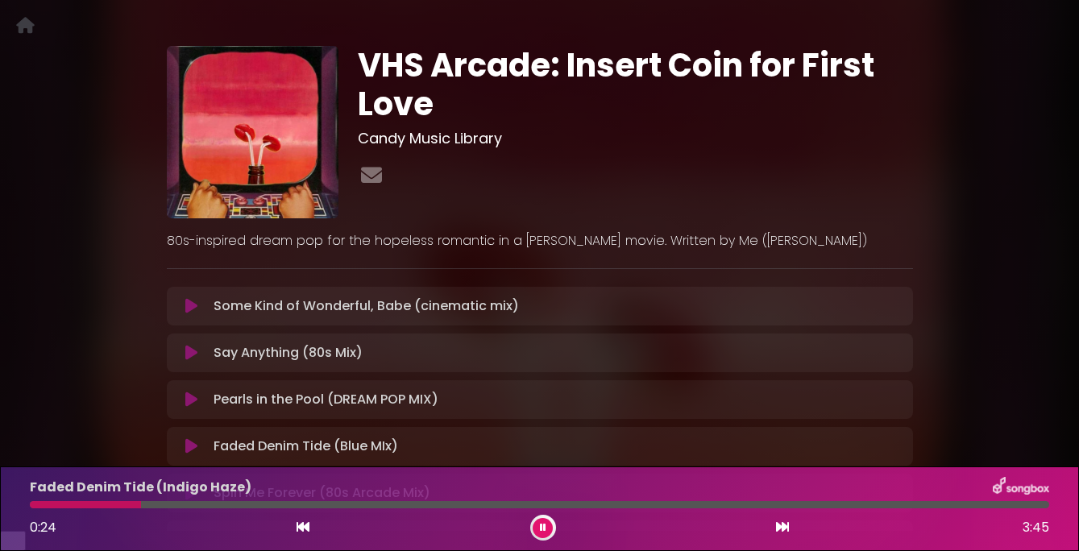
scroll to position [0, 0]
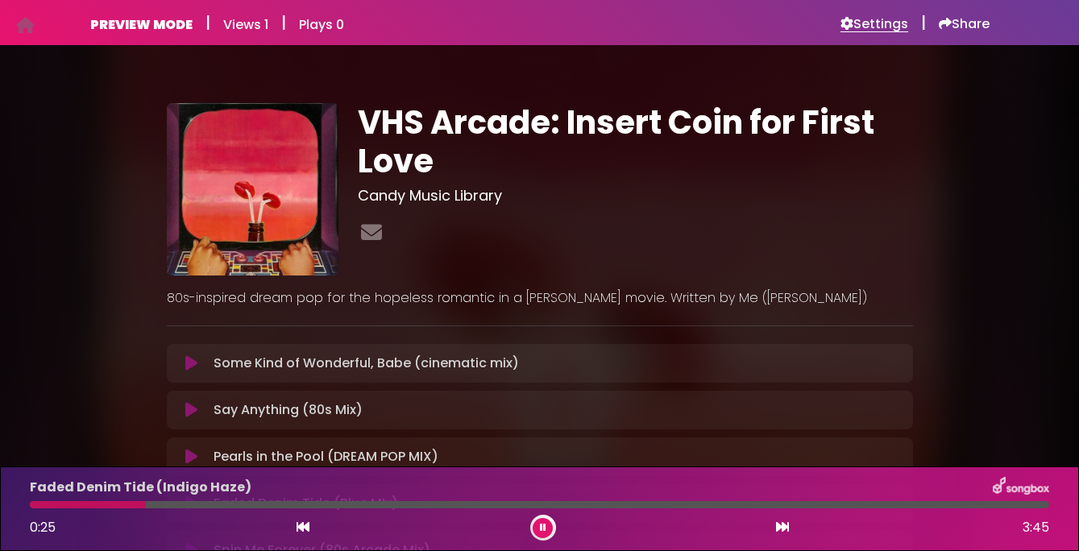
click at [855, 17] on h6 "Settings" at bounding box center [874, 24] width 68 height 16
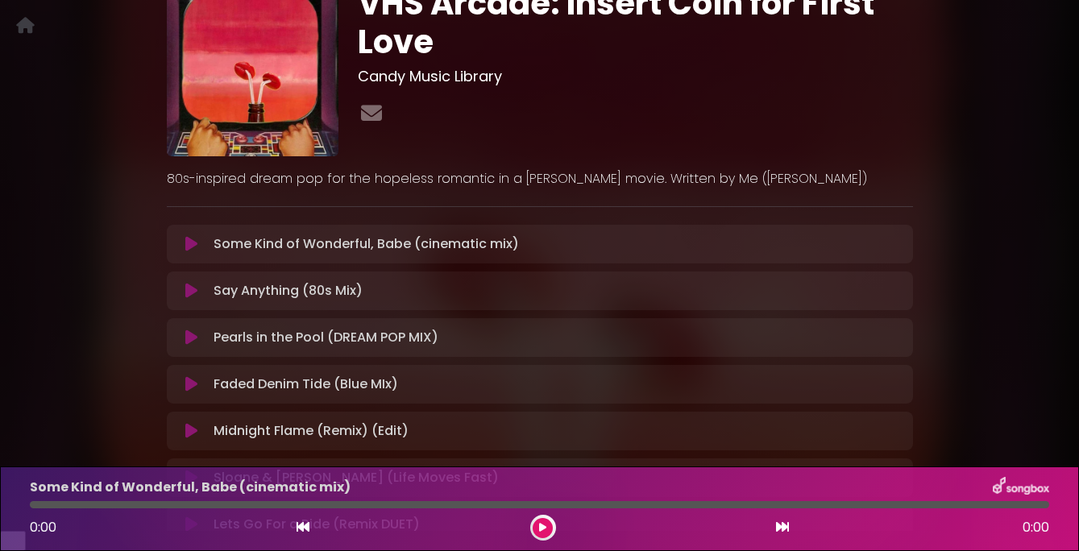
scroll to position [135, 0]
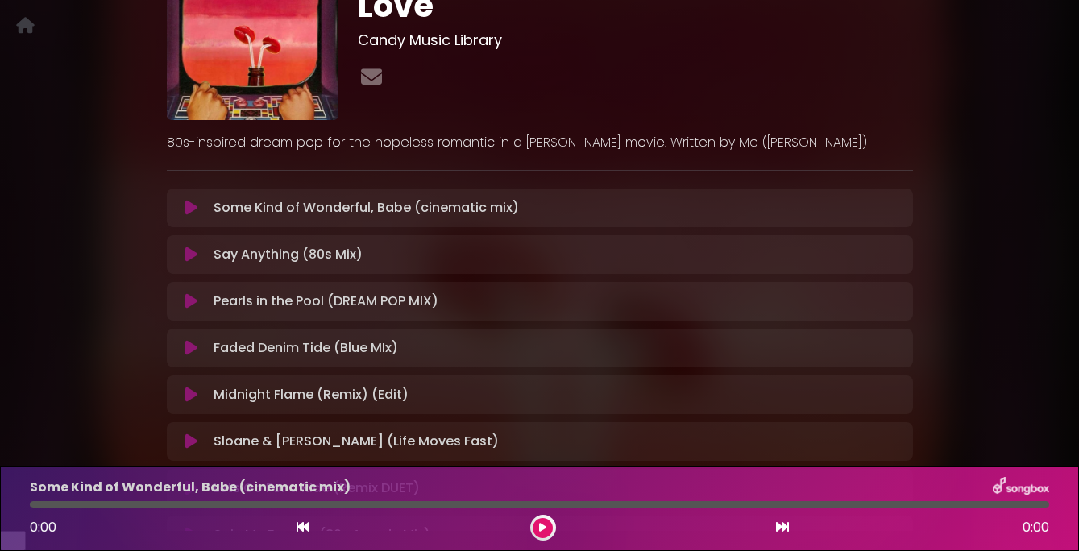
click at [189, 309] on icon at bounding box center [191, 301] width 12 height 16
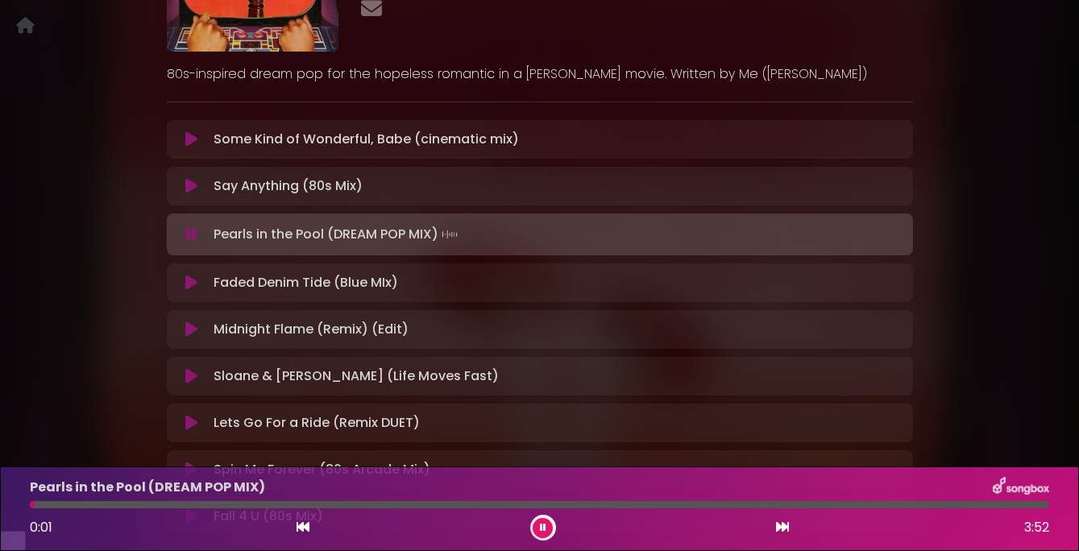
scroll to position [207, 0]
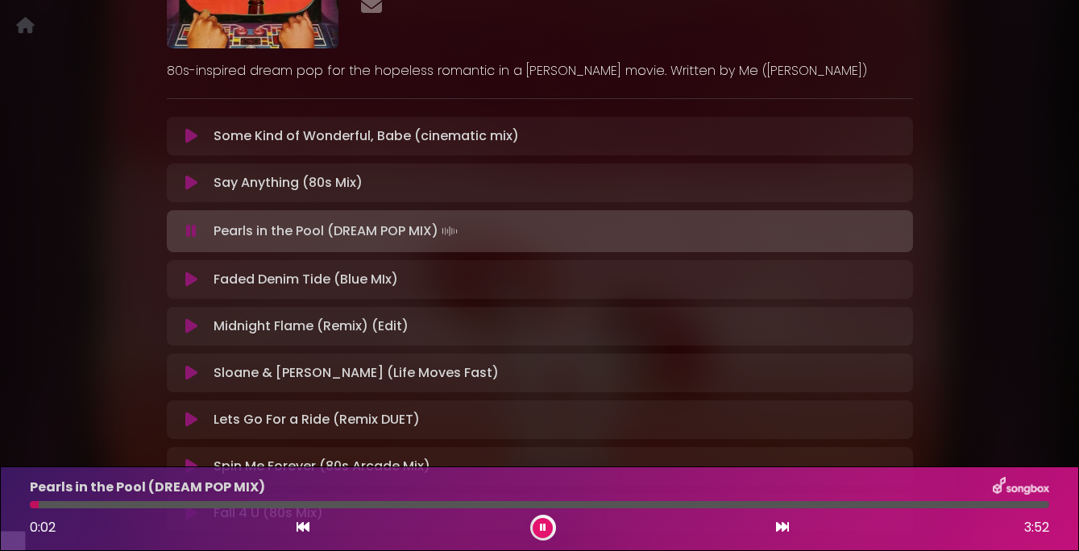
click at [192, 288] on icon at bounding box center [191, 280] width 12 height 16
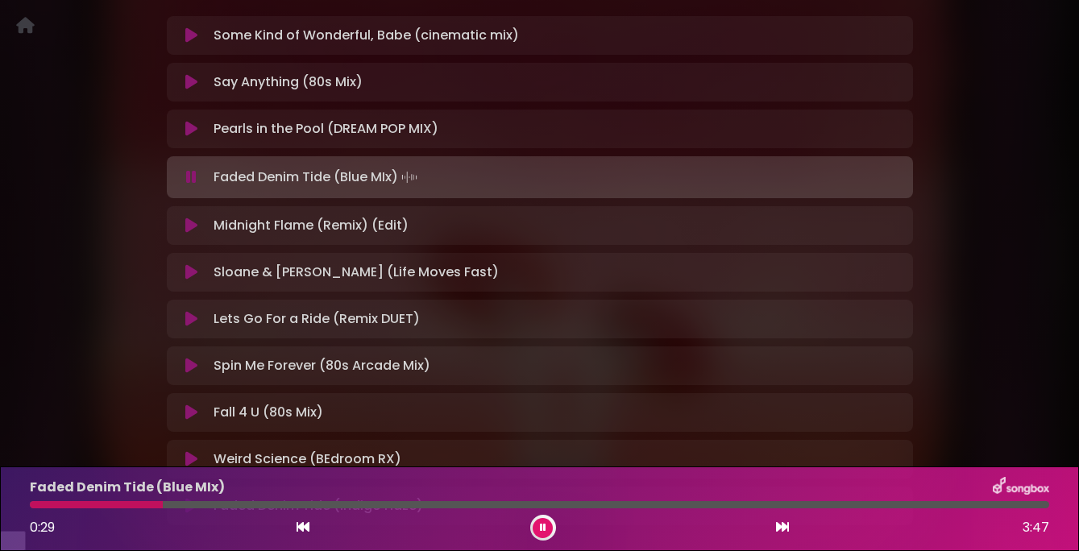
scroll to position [312, 0]
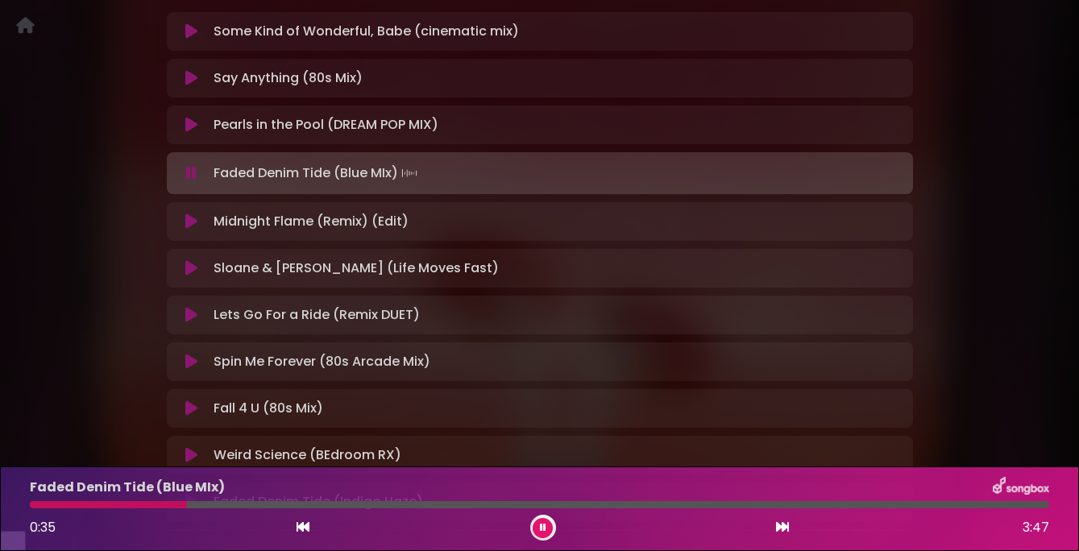
click at [186, 230] on icon at bounding box center [191, 222] width 12 height 16
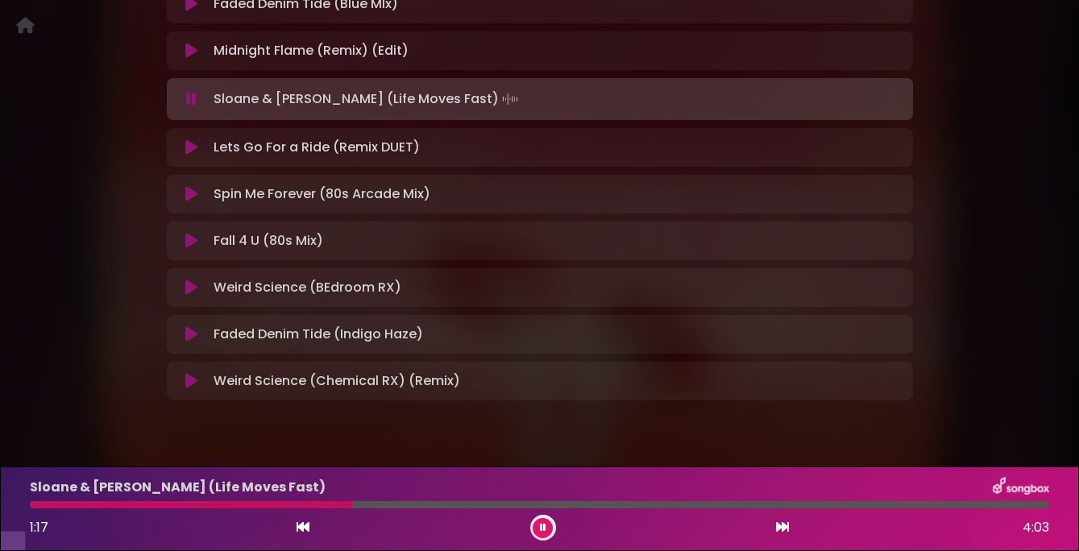
scroll to position [480, 0]
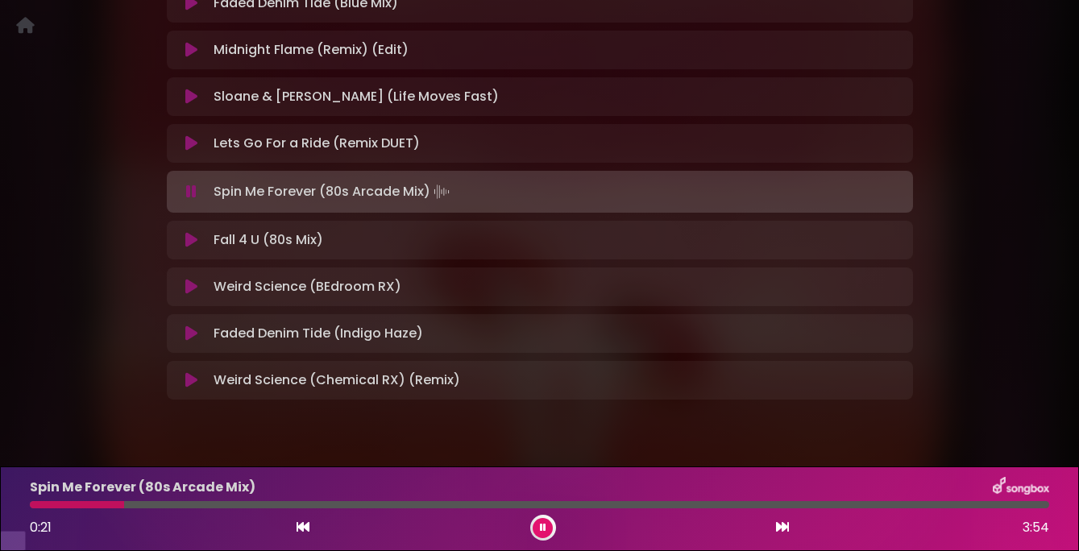
click at [545, 527] on icon at bounding box center [543, 528] width 6 height 10
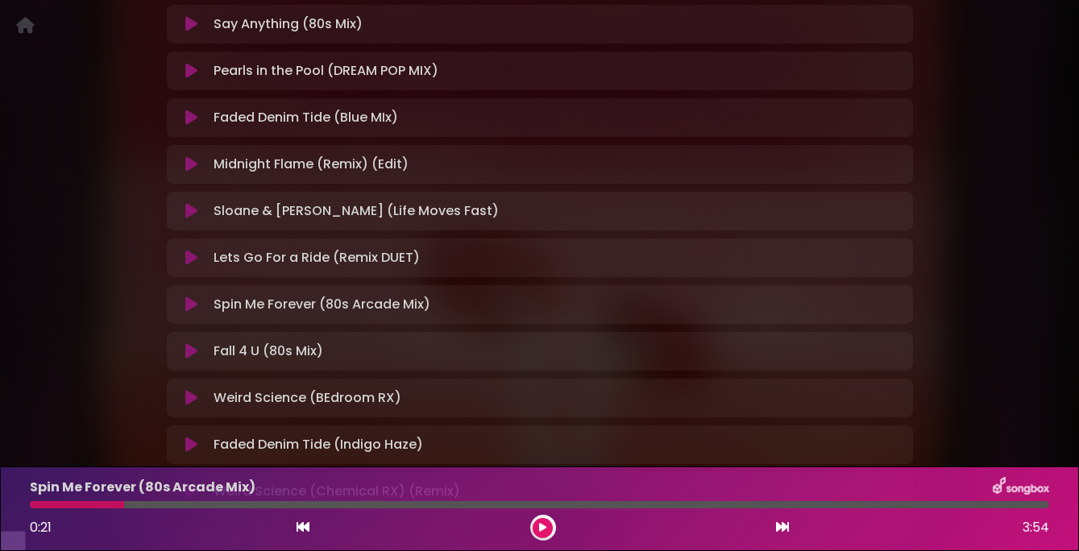
scroll to position [360, 0]
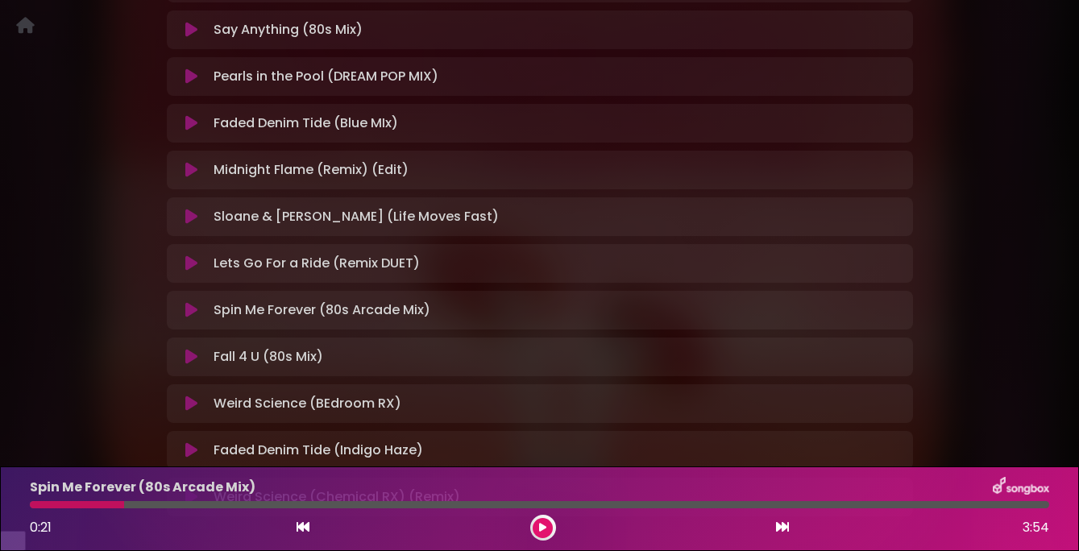
click at [195, 178] on icon at bounding box center [191, 170] width 12 height 16
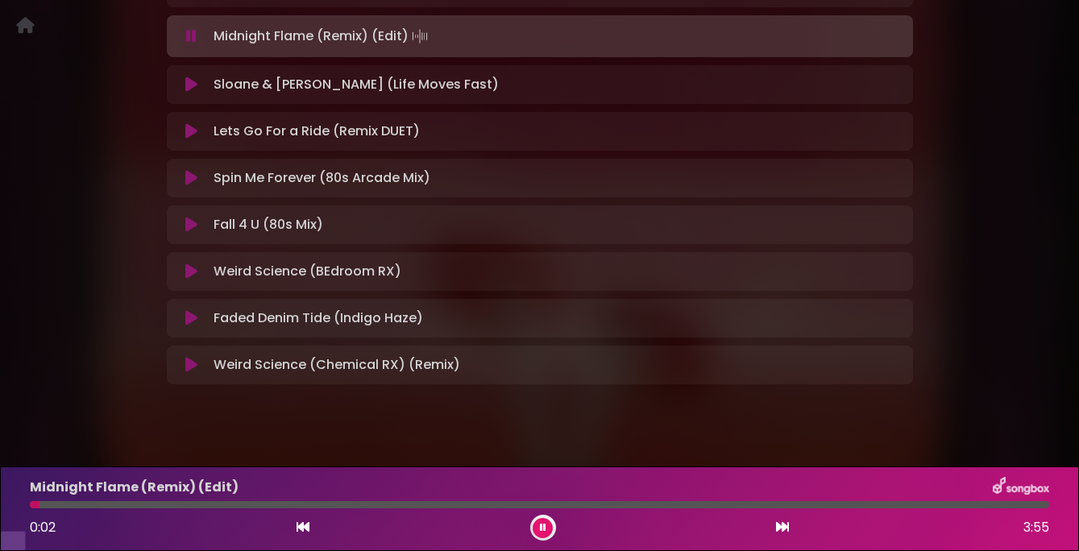
scroll to position [536, 0]
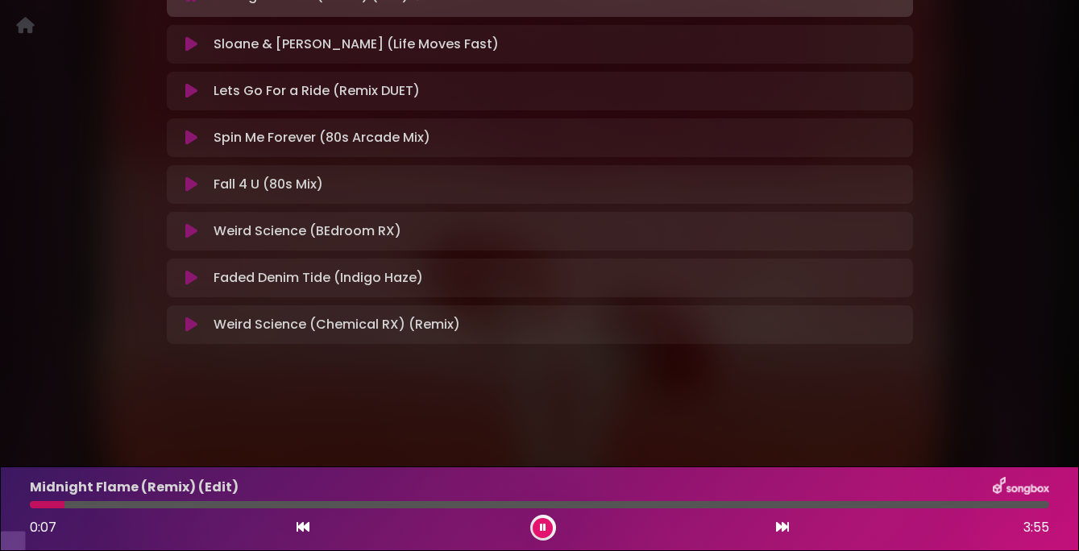
click at [135, 498] on div "Midnight Flame (Remix) (Edit) 0:07 3:55" at bounding box center [539, 509] width 1039 height 64
click at [135, 508] on div "Midnight Flame (Remix) (Edit) 0:08 3:55" at bounding box center [539, 509] width 1039 height 64
click at [143, 507] on div at bounding box center [539, 504] width 1019 height 7
click at [538, 526] on button at bounding box center [543, 528] width 20 height 20
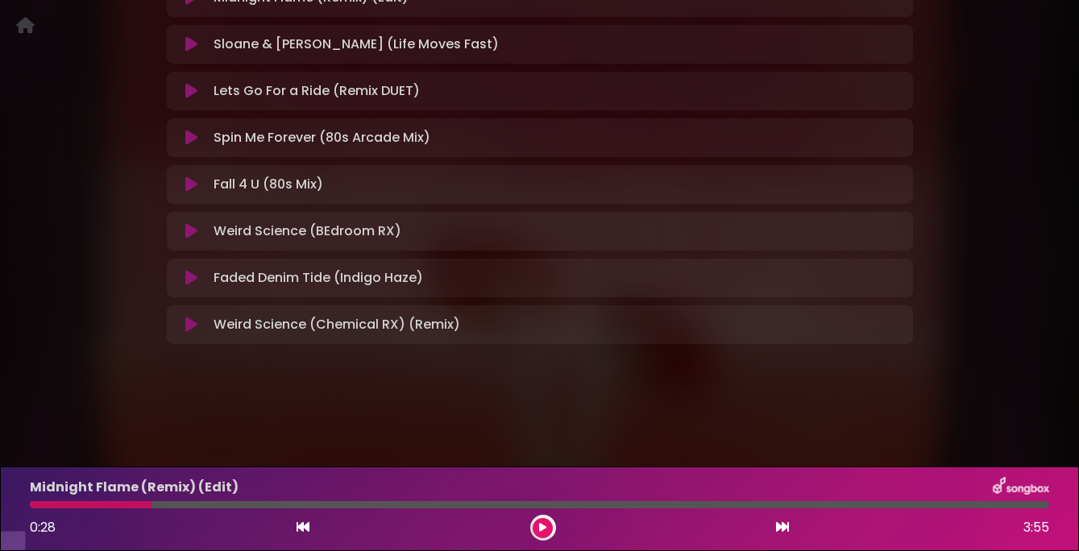
scroll to position [533, 0]
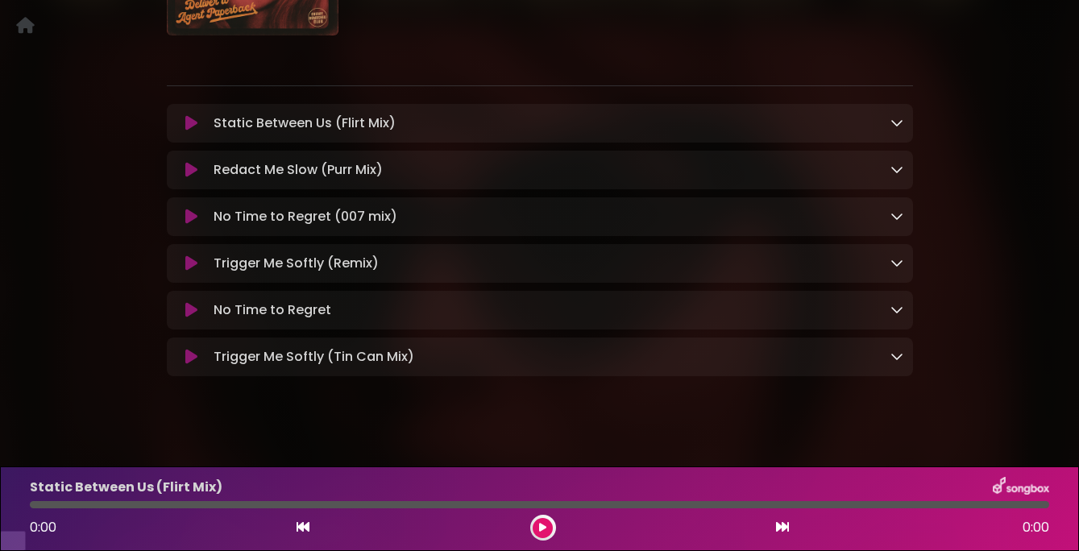
scroll to position [223, 0]
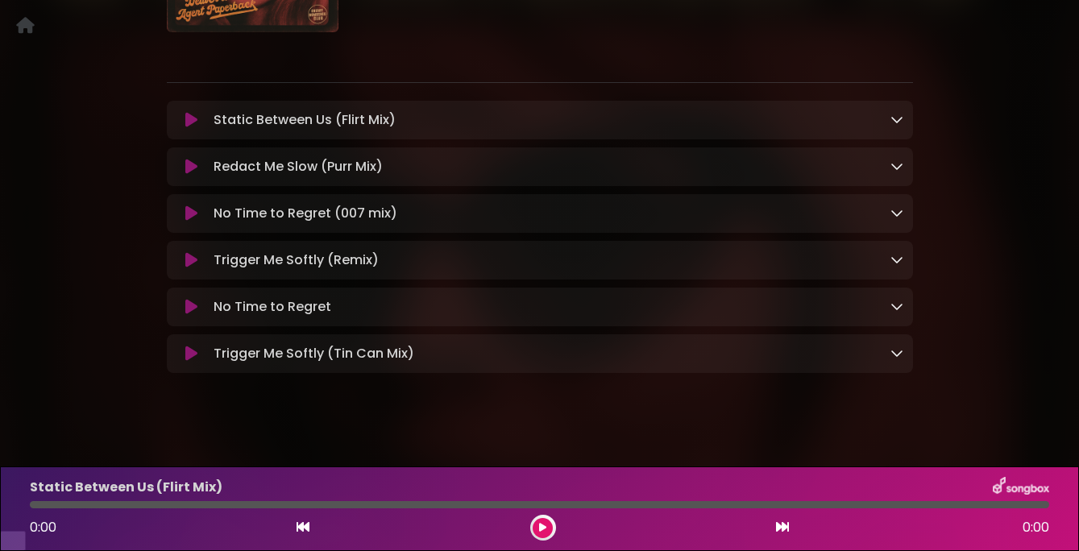
click at [193, 362] on icon at bounding box center [191, 354] width 12 height 16
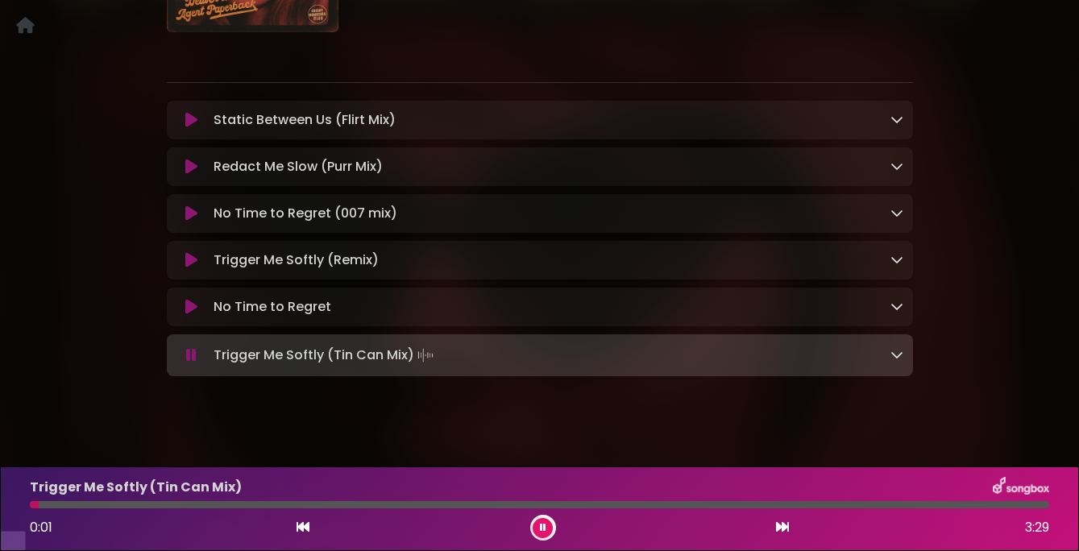
click at [193, 363] on icon at bounding box center [191, 355] width 10 height 16
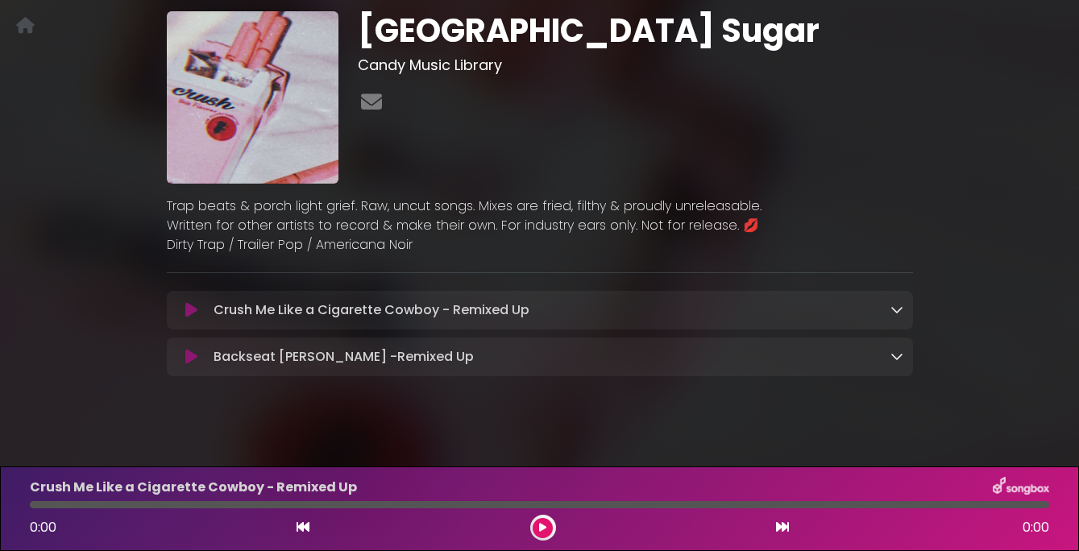
scroll to position [105, 0]
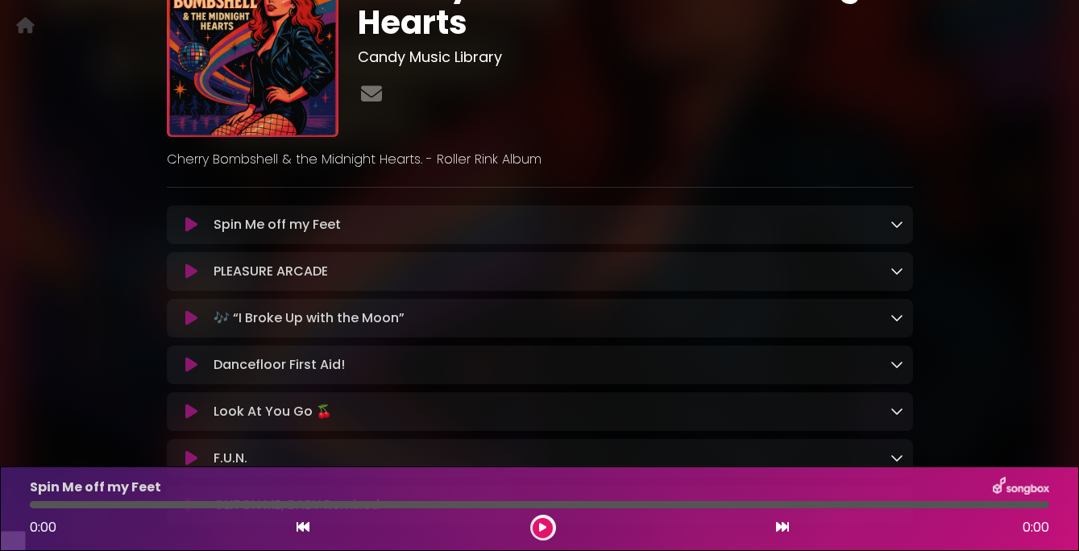
scroll to position [103, 0]
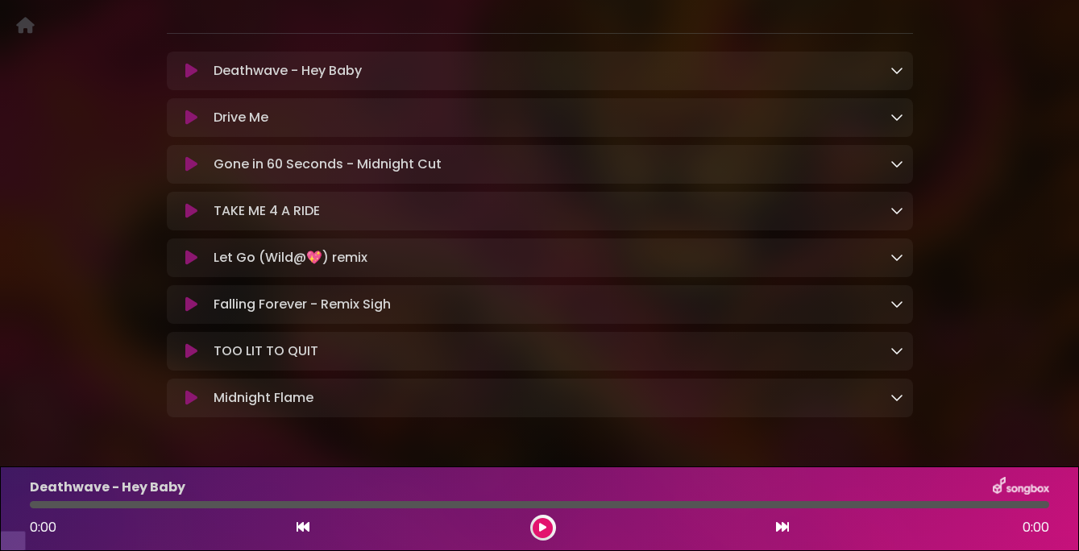
scroll to position [275, 0]
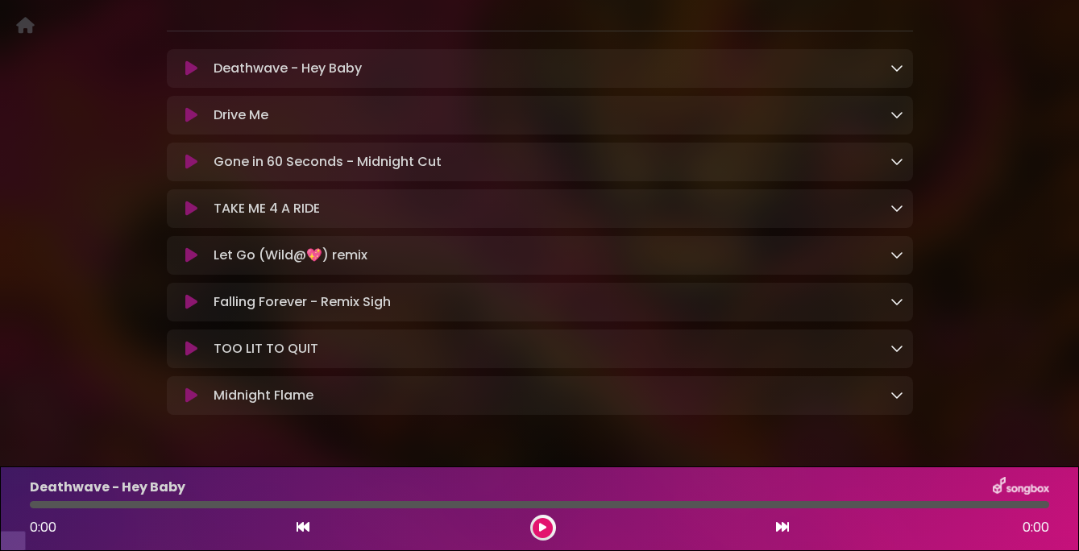
click at [192, 310] on icon at bounding box center [191, 302] width 12 height 16
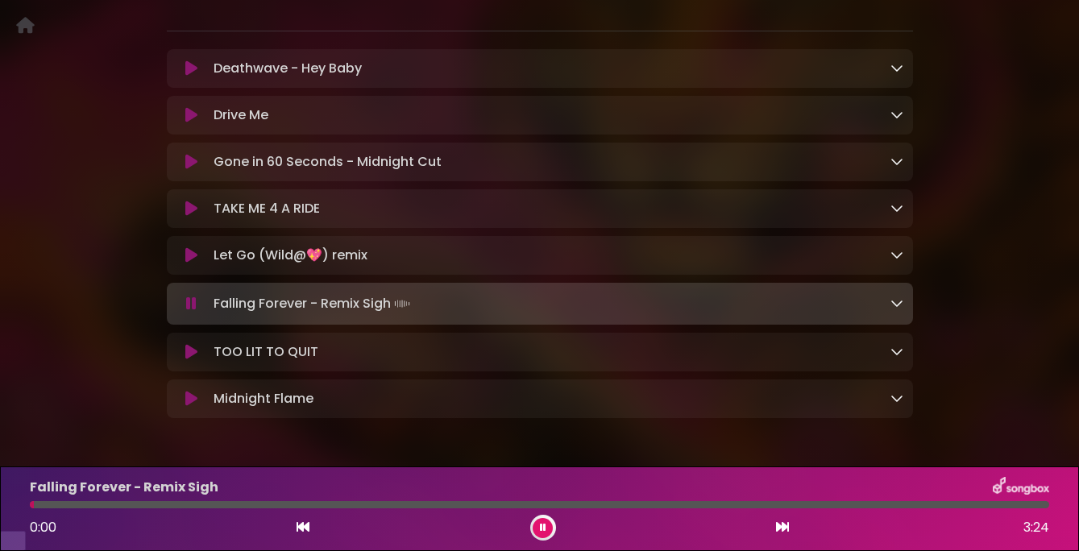
click at [192, 312] on icon at bounding box center [191, 304] width 10 height 16
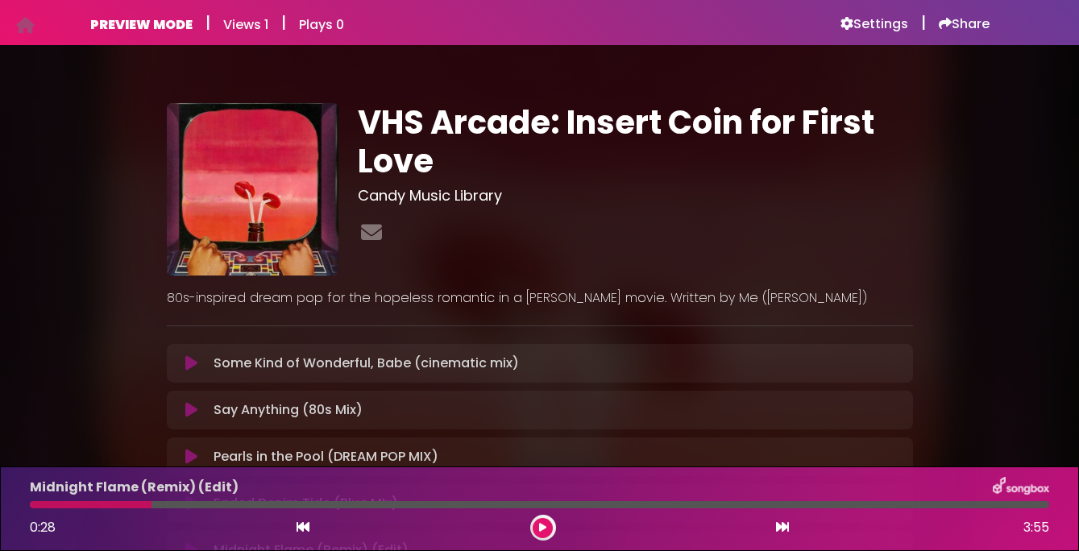
click at [871, 13] on div "Settings" at bounding box center [874, 22] width 68 height 19
click at [869, 28] on h6 "Settings" at bounding box center [874, 24] width 68 height 16
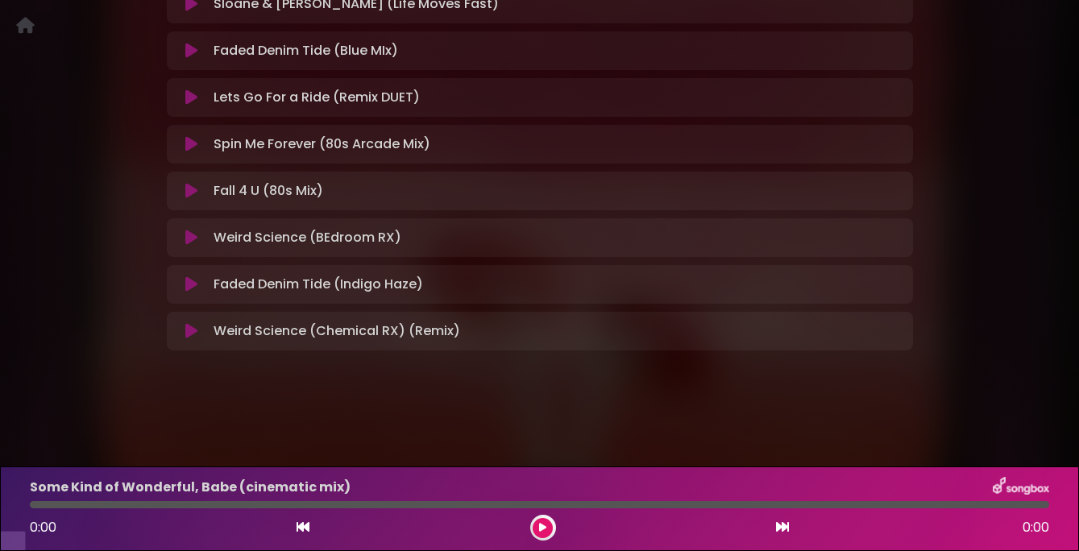
scroll to position [575, 0]
